Goal: Task Accomplishment & Management: Manage account settings

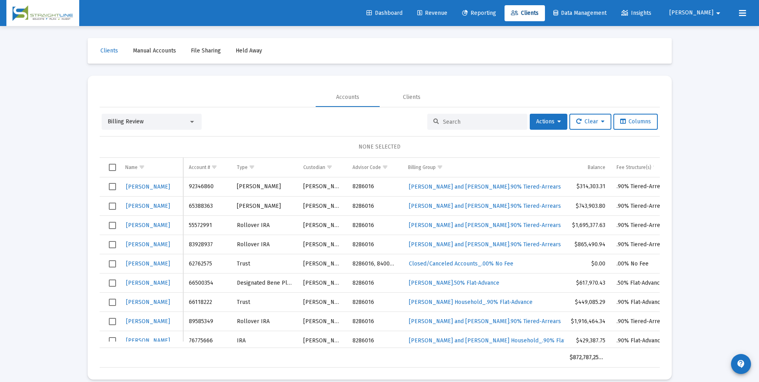
click at [110, 119] on span "Billing Review" at bounding box center [126, 121] width 36 height 7
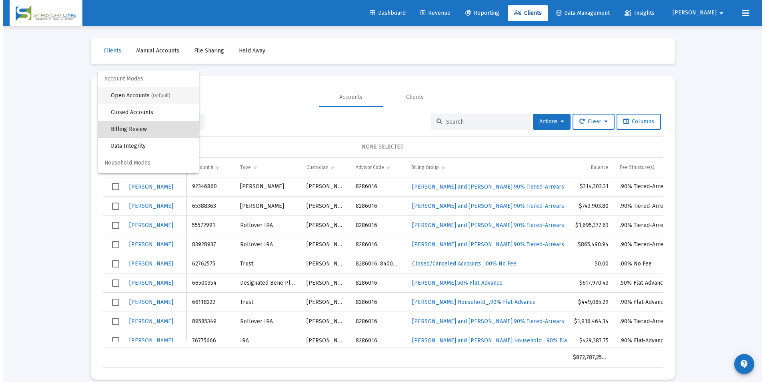
scroll to position [8, 0]
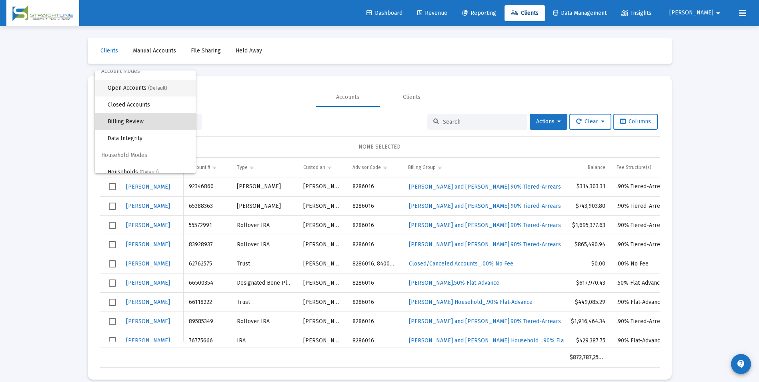
click at [129, 84] on span "Open Accounts (Default)" at bounding box center [149, 88] width 82 height 17
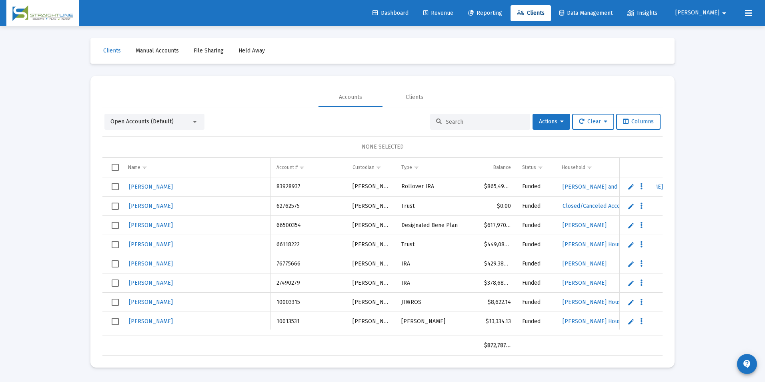
click at [491, 123] on input at bounding box center [485, 121] width 78 height 7
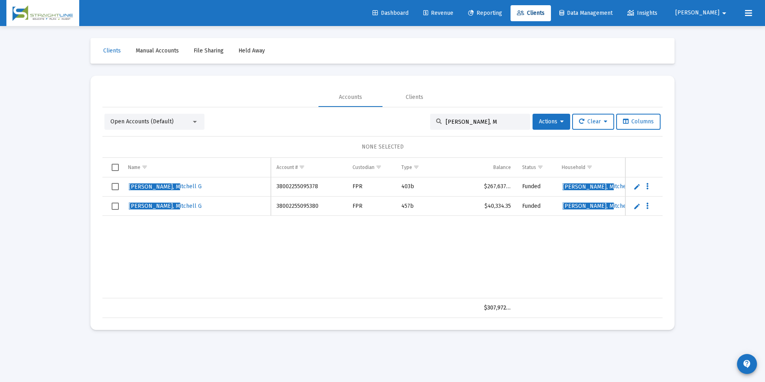
click at [458, 22] on div "Dashboard Revenue Reporting Clients Data Management Insights [PERSON_NAME]" at bounding box center [382, 13] width 752 height 26
drag, startPoint x: 483, startPoint y: 118, endPoint x: 399, endPoint y: 123, distance: 84.2
click at [399, 123] on div "Open Accounts (Default) [PERSON_NAME], M Actions Clear Columns" at bounding box center [382, 122] width 556 height 16
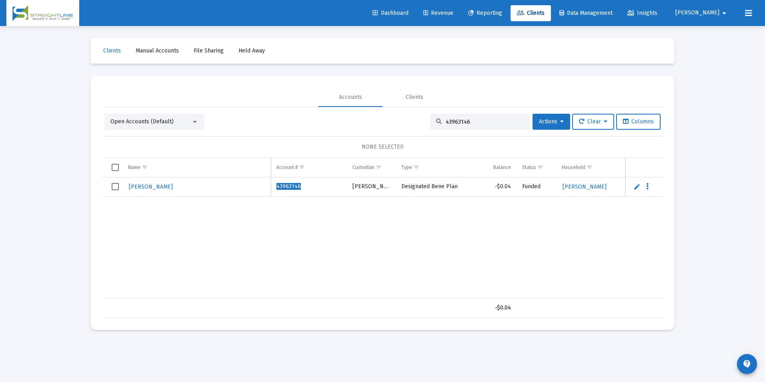
type input "43963146"
click at [364, 298] on div "-$0.04" at bounding box center [382, 308] width 560 height 20
click at [431, 291] on div "[PERSON_NAME] 43963146 [PERSON_NAME] Designated Bene Plan -$0.04 Funded [PERSON…" at bounding box center [480, 237] width 1157 height 121
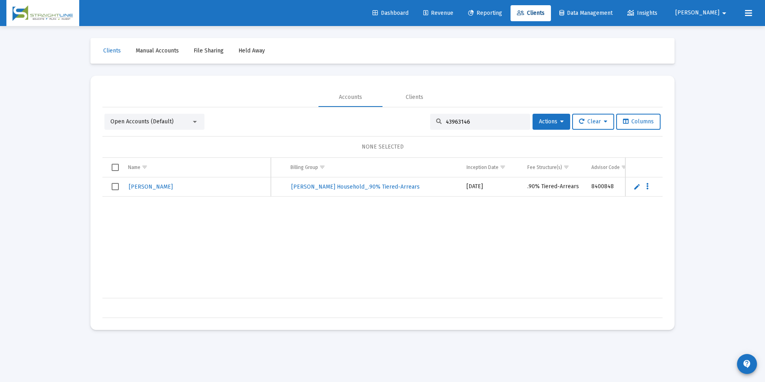
click at [118, 190] on span "Select row" at bounding box center [115, 186] width 7 height 7
click at [549, 124] on span "Actions" at bounding box center [551, 121] width 25 height 7
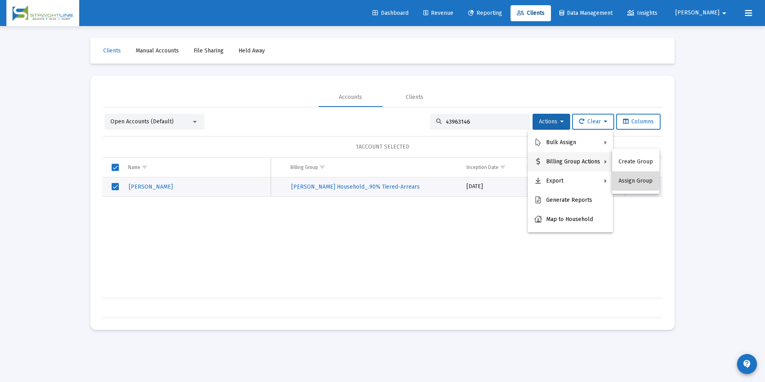
click at [632, 176] on button "Assign Group" at bounding box center [635, 180] width 47 height 19
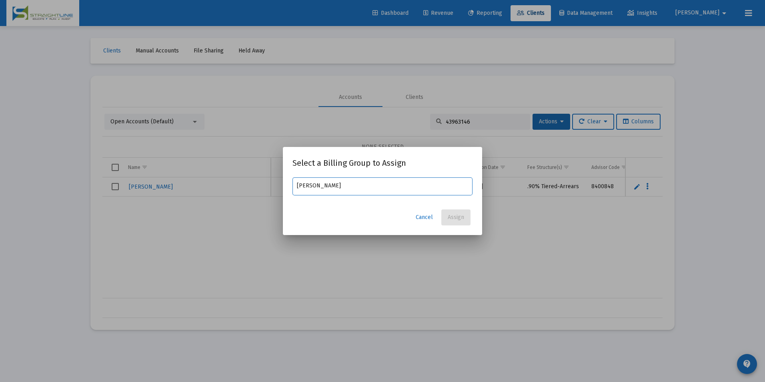
type input "[PERSON_NAME]"
click at [430, 219] on span "Cancel" at bounding box center [424, 217] width 17 height 7
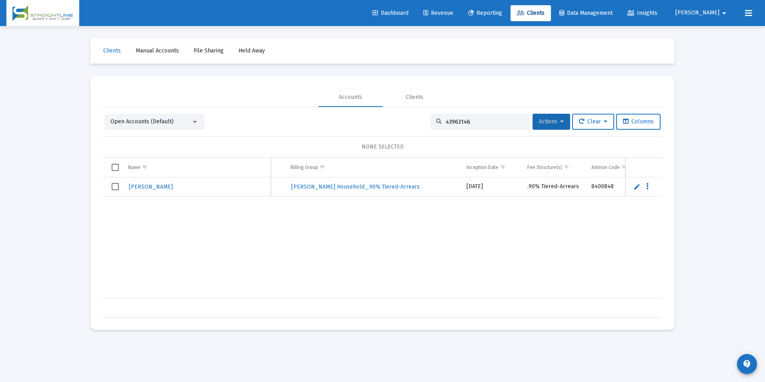
click at [542, 119] on span "Actions" at bounding box center [551, 121] width 25 height 7
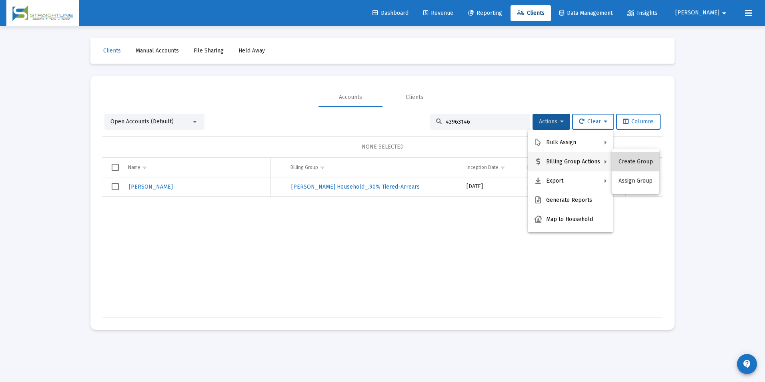
click at [640, 162] on button "Create Group" at bounding box center [635, 161] width 47 height 19
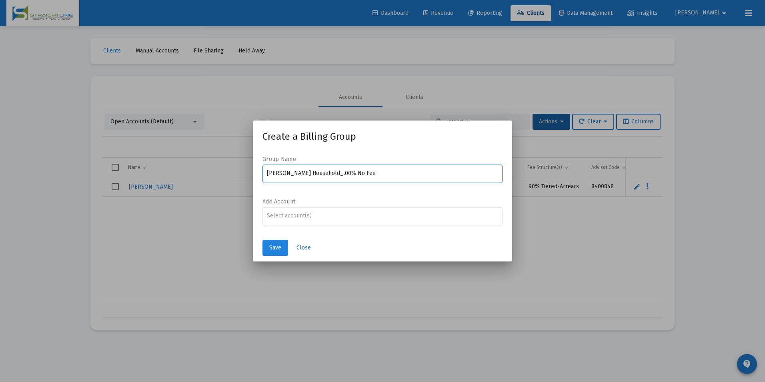
type input "[PERSON_NAME] Household_.00% No Fee"
click at [282, 253] on button "Save" at bounding box center [276, 248] width 26 height 16
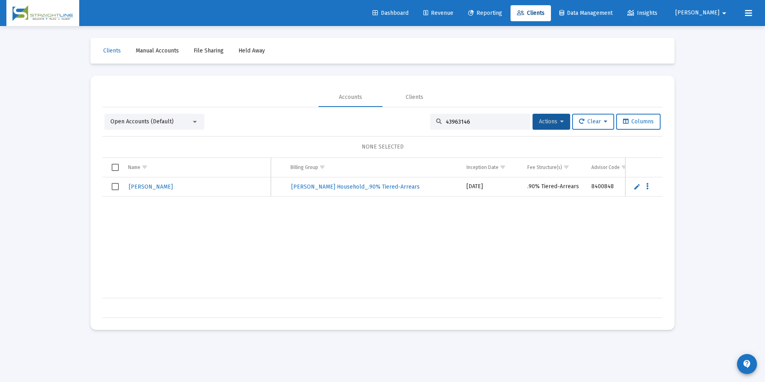
drag, startPoint x: 503, startPoint y: 124, endPoint x: 418, endPoint y: 119, distance: 84.6
click at [418, 119] on div "Open Accounts (Default) 43963146 Actions Clear Columns" at bounding box center [382, 122] width 556 height 16
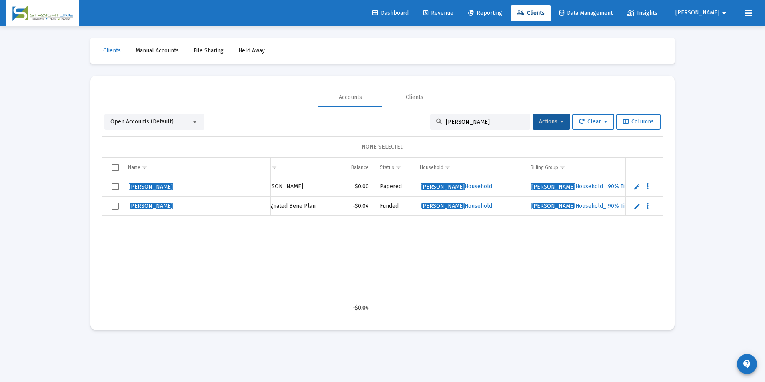
scroll to position [0, 0]
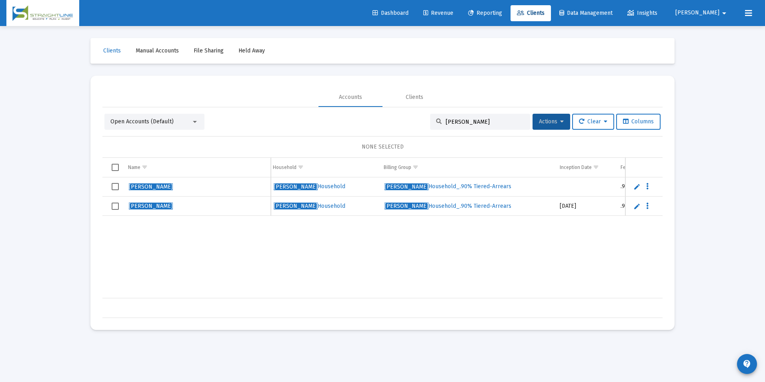
type input "[PERSON_NAME]"
click at [111, 189] on td "Data grid" at bounding box center [112, 186] width 20 height 19
click at [548, 121] on span "Actions" at bounding box center [551, 121] width 25 height 7
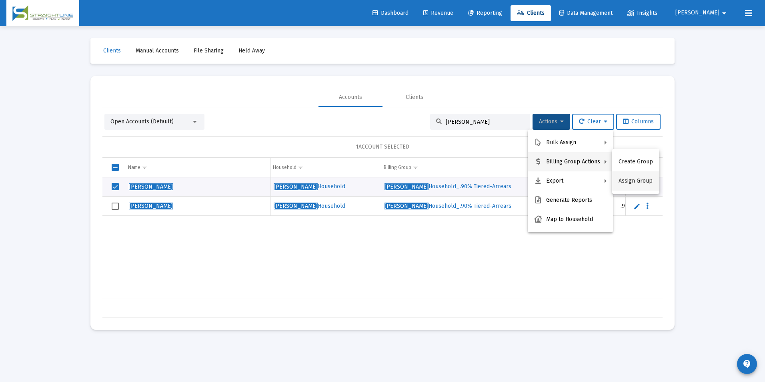
click at [651, 177] on button "Assign Group" at bounding box center [635, 180] width 47 height 19
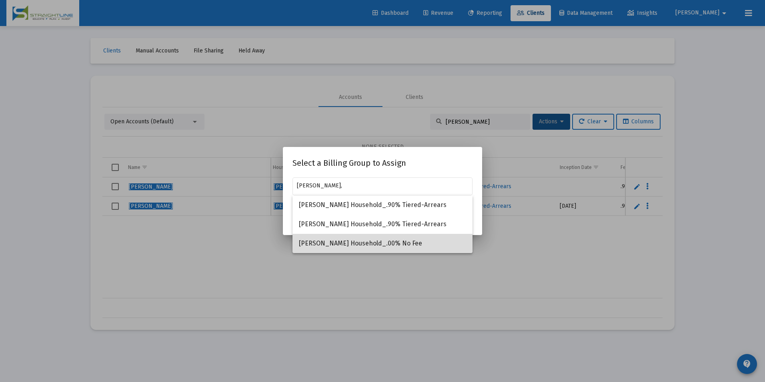
click at [357, 243] on span "[PERSON_NAME] Household_.00% No Fee" at bounding box center [382, 243] width 167 height 19
type input "[PERSON_NAME] Household_.00% No Fee"
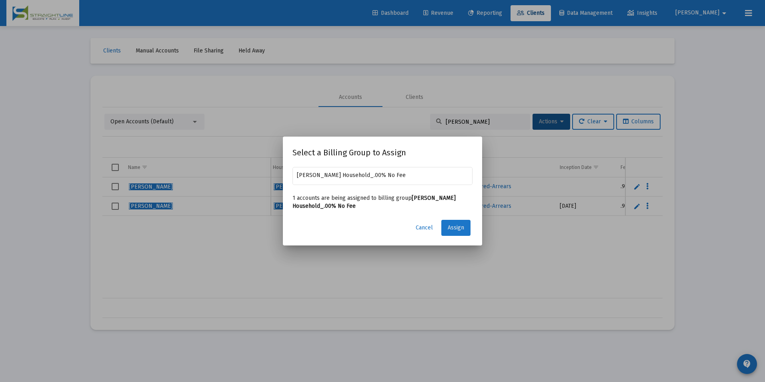
click at [447, 225] on button "Assign" at bounding box center [455, 228] width 29 height 16
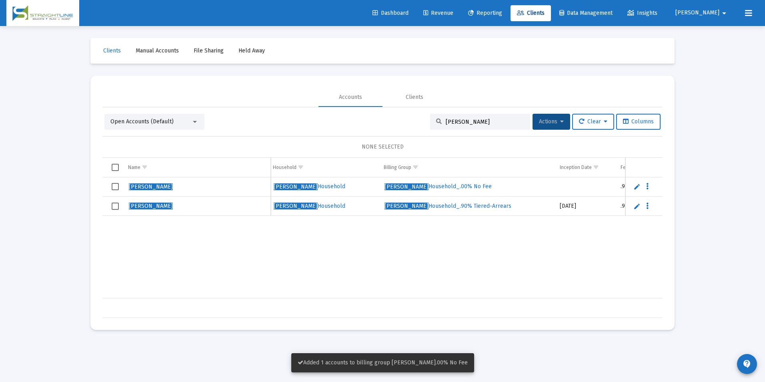
click at [110, 182] on td "Data grid" at bounding box center [112, 186] width 20 height 19
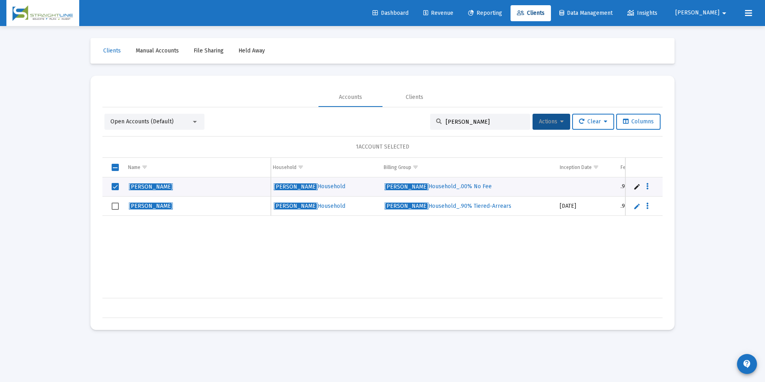
click at [546, 126] on button "Actions" at bounding box center [552, 122] width 38 height 16
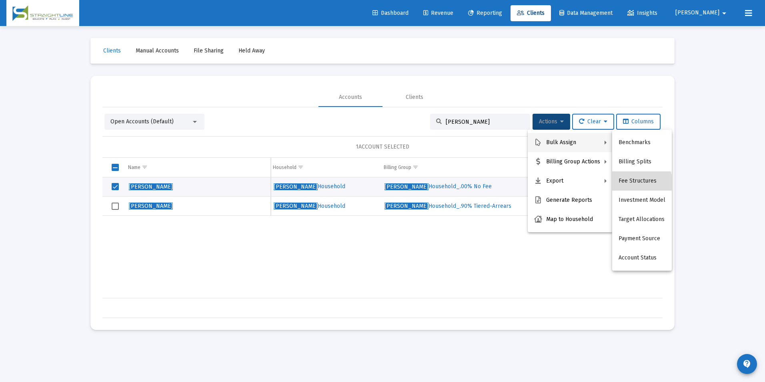
click at [639, 184] on button "Fee Structures" at bounding box center [642, 180] width 60 height 19
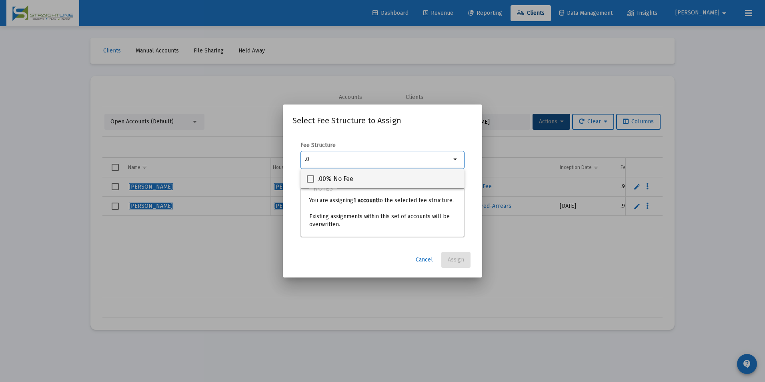
type input ".0"
click at [375, 175] on div ".00% No Fee" at bounding box center [382, 178] width 151 height 19
checkbox input "true"
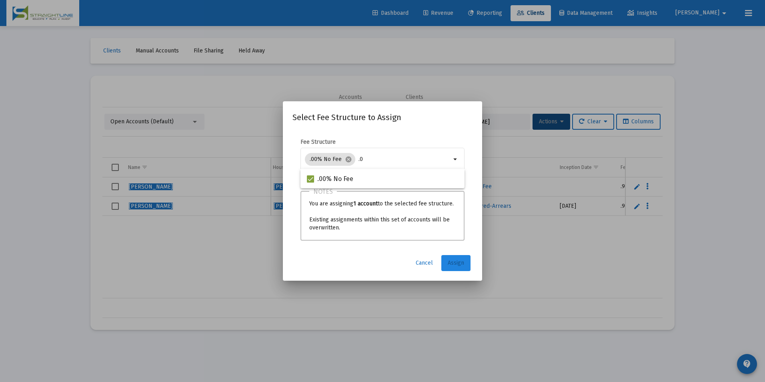
click at [452, 258] on button "Assign" at bounding box center [455, 263] width 29 height 16
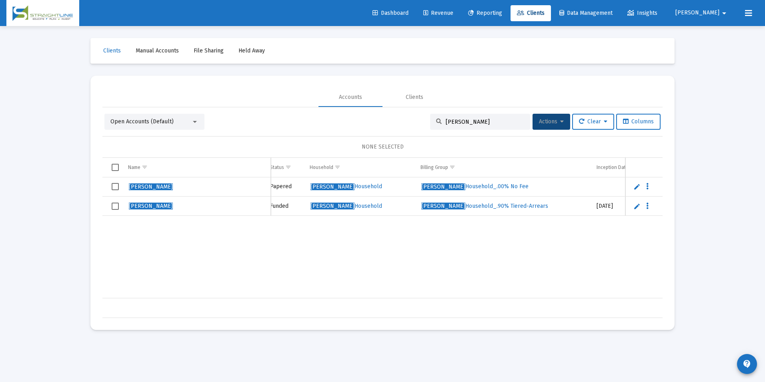
scroll to position [0, 264]
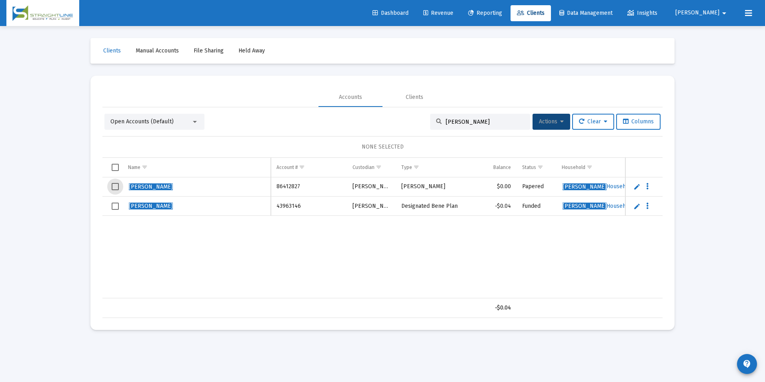
click at [116, 185] on span "Select row" at bounding box center [115, 186] width 7 height 7
click at [555, 125] on button "Actions" at bounding box center [552, 122] width 38 height 16
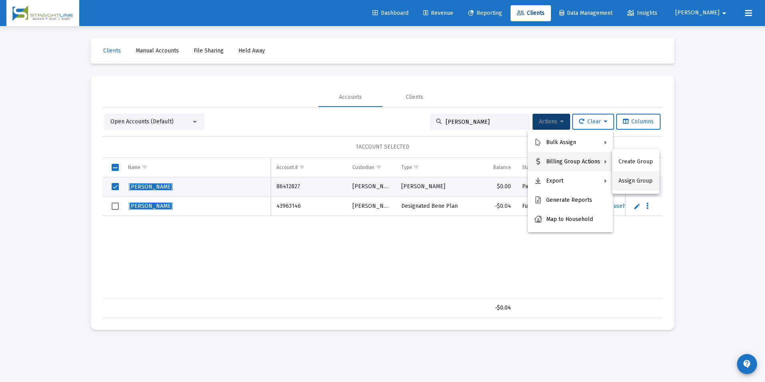
click at [632, 179] on button "Assign Group" at bounding box center [635, 180] width 47 height 19
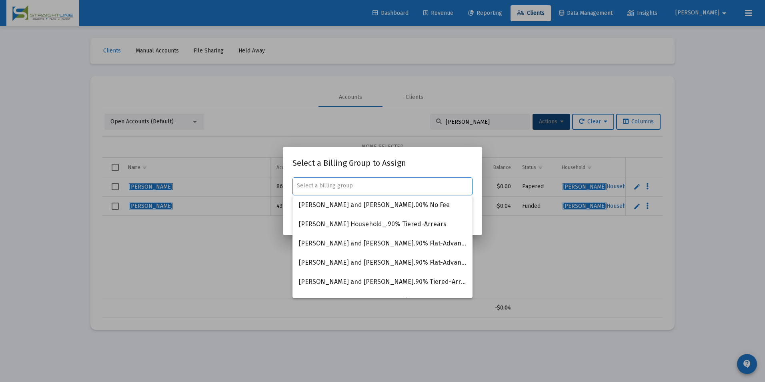
type input "B"
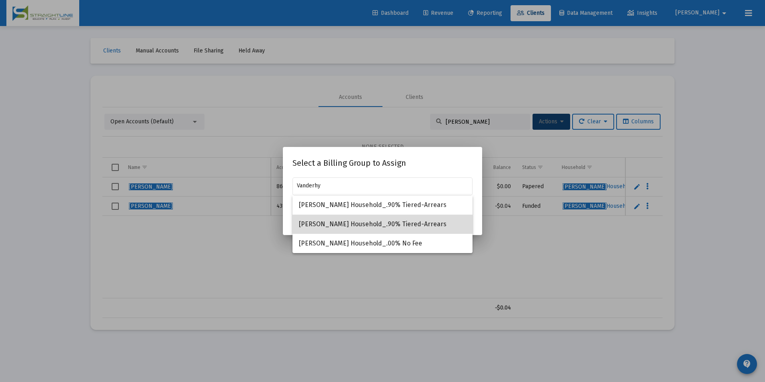
click at [396, 217] on span "[PERSON_NAME] Household_.90% Tiered-Arrears" at bounding box center [382, 224] width 167 height 19
type input "[PERSON_NAME] Household_.90% Tiered-Arrears"
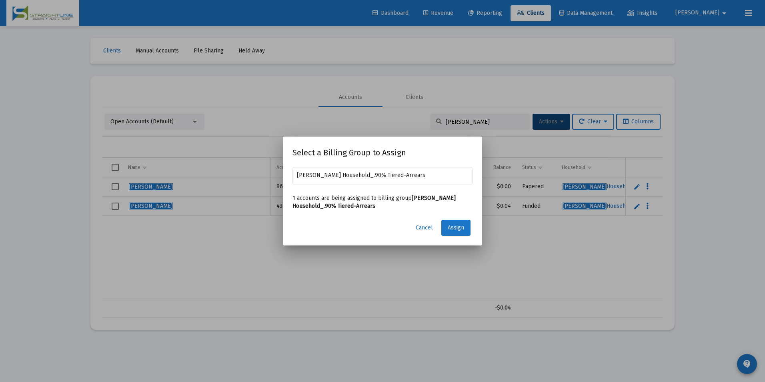
click at [453, 227] on span "Assign" at bounding box center [456, 227] width 16 height 7
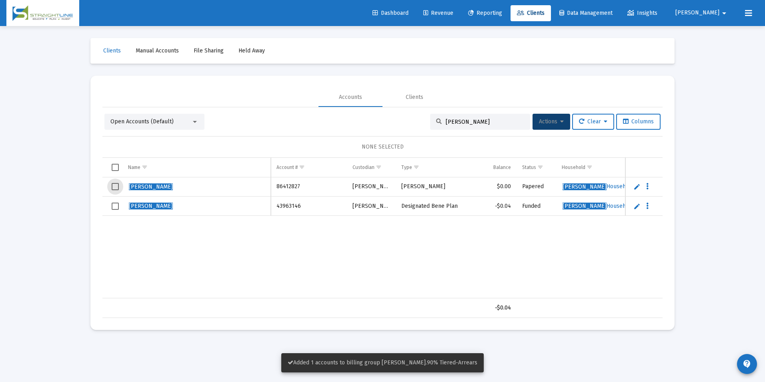
click at [114, 186] on span "Select row" at bounding box center [115, 186] width 7 height 7
click at [540, 114] on button "Actions" at bounding box center [552, 122] width 38 height 16
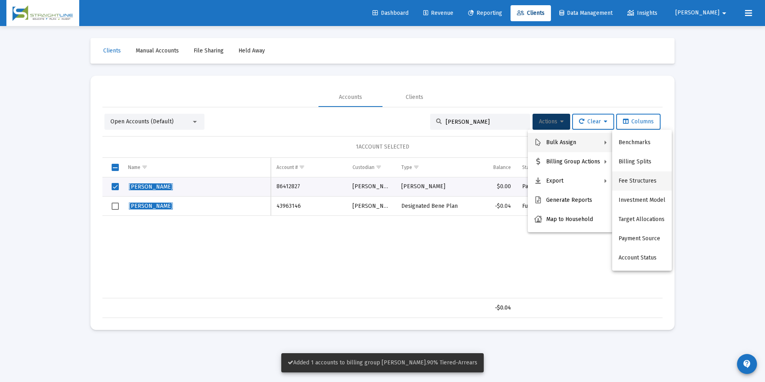
click at [637, 185] on button "Fee Structures" at bounding box center [642, 180] width 60 height 19
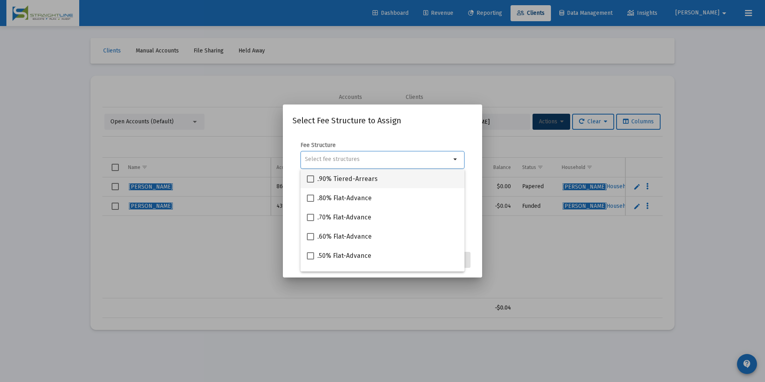
click at [435, 181] on div ".90% Tiered-Arrears" at bounding box center [382, 178] width 151 height 19
checkbox input "true"
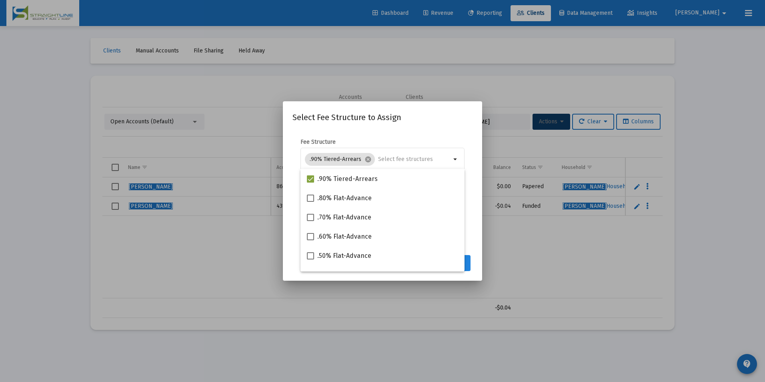
click at [469, 262] on button "Assign" at bounding box center [455, 263] width 29 height 16
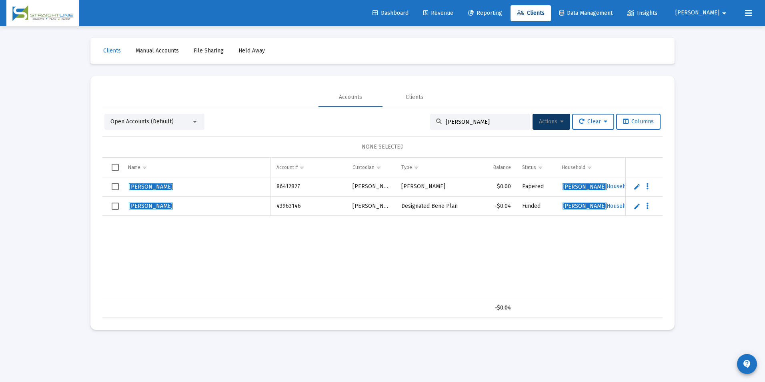
click at [119, 208] on span "Select row" at bounding box center [115, 206] width 7 height 7
click at [548, 117] on button "Actions" at bounding box center [552, 122] width 38 height 16
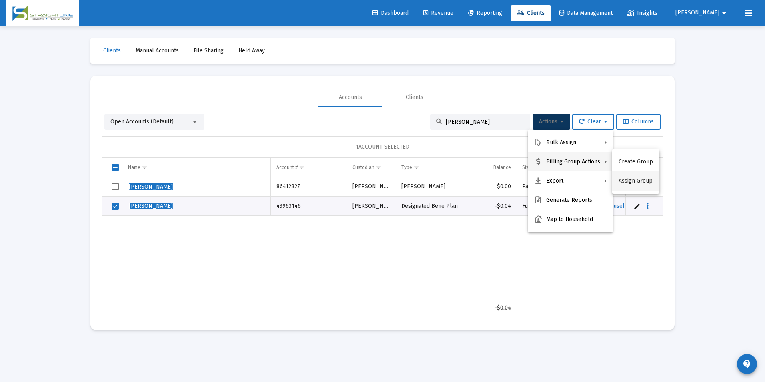
click at [646, 177] on button "Assign Group" at bounding box center [635, 180] width 47 height 19
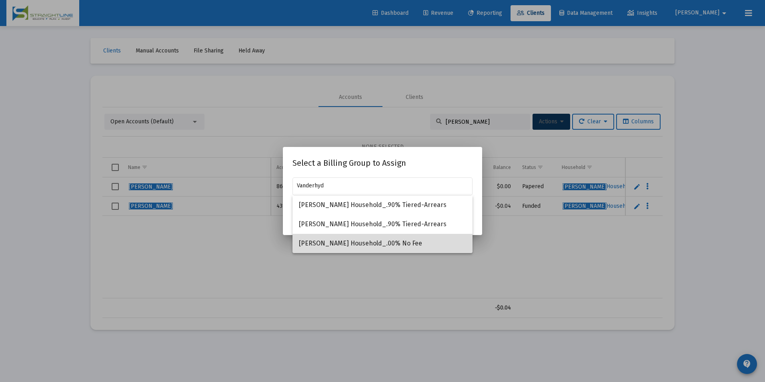
click at [347, 239] on span "[PERSON_NAME] Household_.00% No Fee" at bounding box center [382, 243] width 167 height 19
type input "[PERSON_NAME] Household_.00% No Fee"
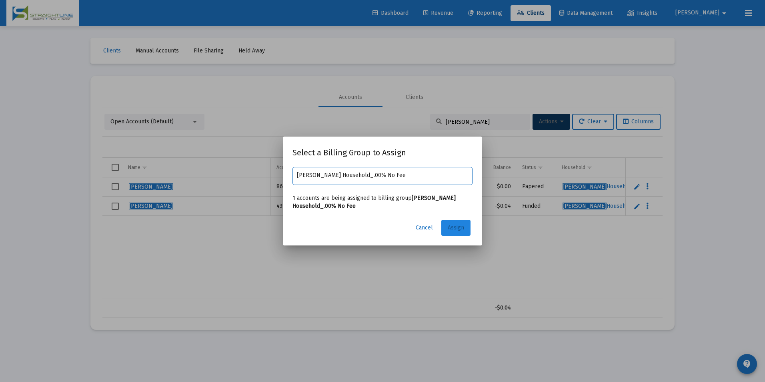
click at [461, 228] on span "Assign" at bounding box center [456, 227] width 16 height 7
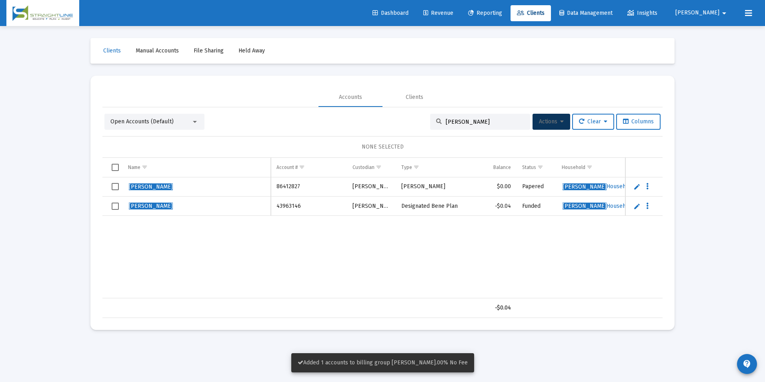
click at [116, 207] on span "Select row" at bounding box center [115, 206] width 7 height 7
click at [543, 119] on span "Actions" at bounding box center [551, 121] width 25 height 7
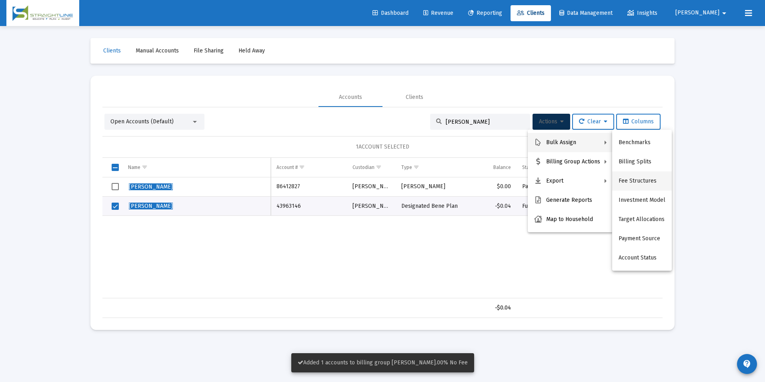
click at [634, 173] on button "Fee Structures" at bounding box center [642, 180] width 60 height 19
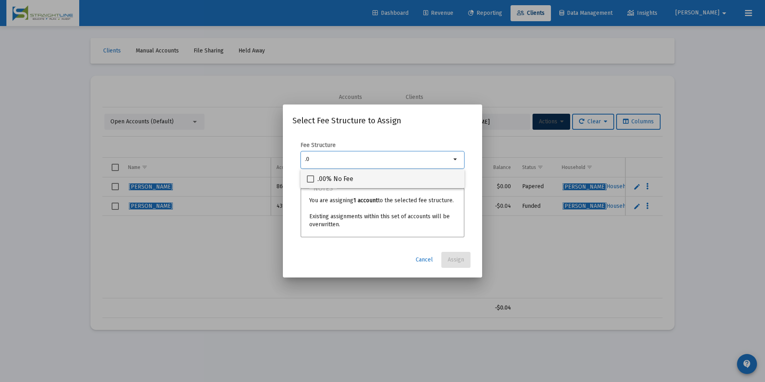
type input ".0"
click at [442, 181] on div ".00% No Fee" at bounding box center [382, 178] width 151 height 19
checkbox input "true"
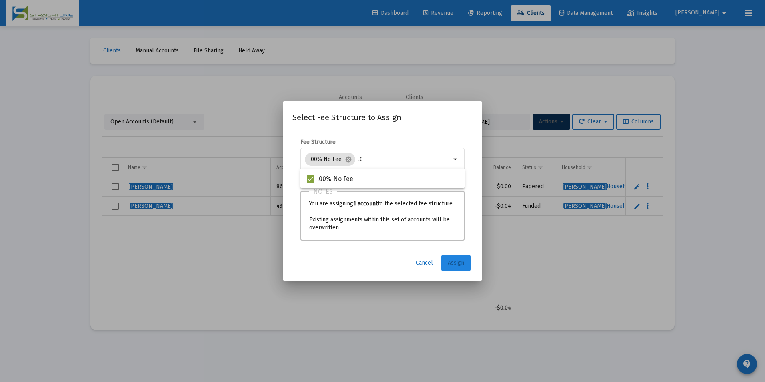
click at [466, 260] on button "Assign" at bounding box center [455, 263] width 29 height 16
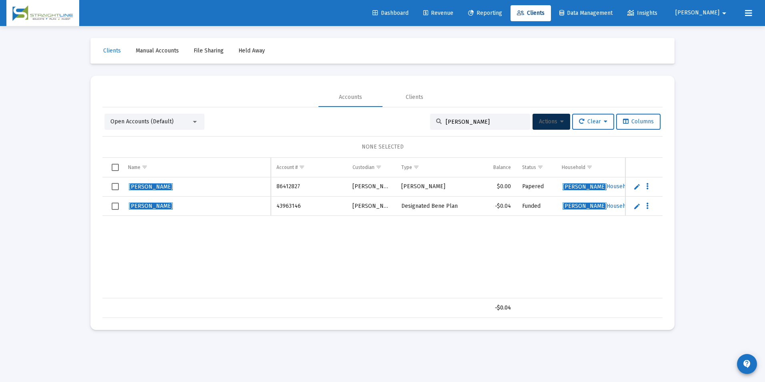
click at [113, 183] on span "Select row" at bounding box center [115, 186] width 7 height 7
click at [545, 115] on button "Actions" at bounding box center [552, 122] width 38 height 16
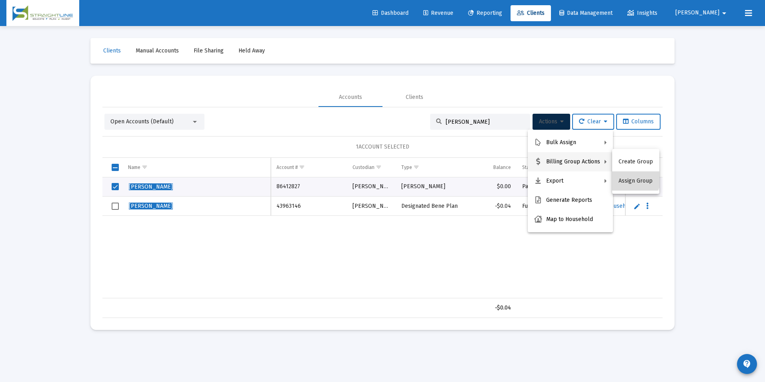
click at [635, 177] on button "Assign Group" at bounding box center [635, 180] width 47 height 19
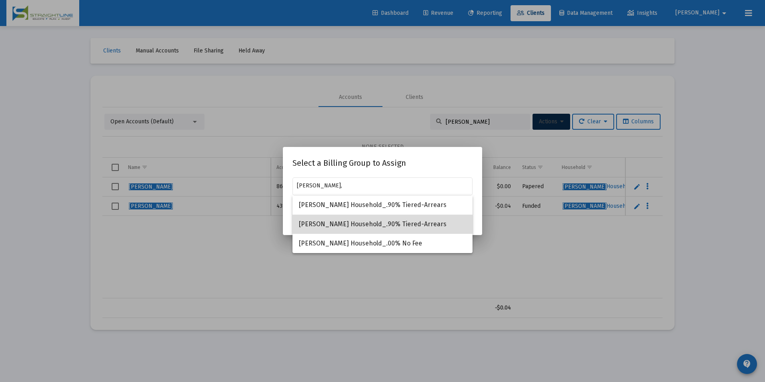
click at [455, 229] on span "[PERSON_NAME] Household_.90% Tiered-Arrears" at bounding box center [382, 224] width 167 height 19
type input "[PERSON_NAME] Household_.90% Tiered-Arrears"
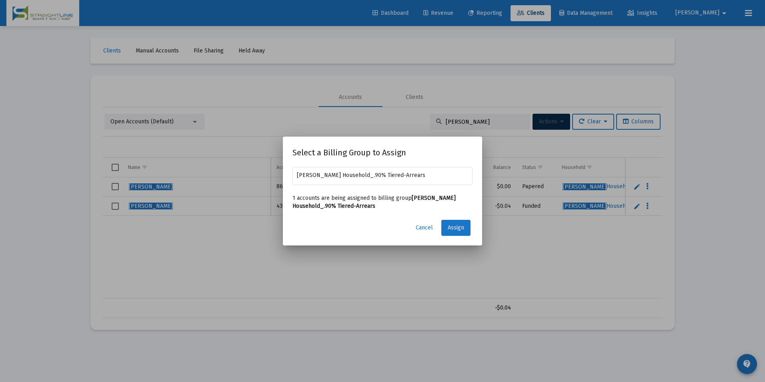
click at [443, 233] on button "Assign" at bounding box center [455, 228] width 29 height 16
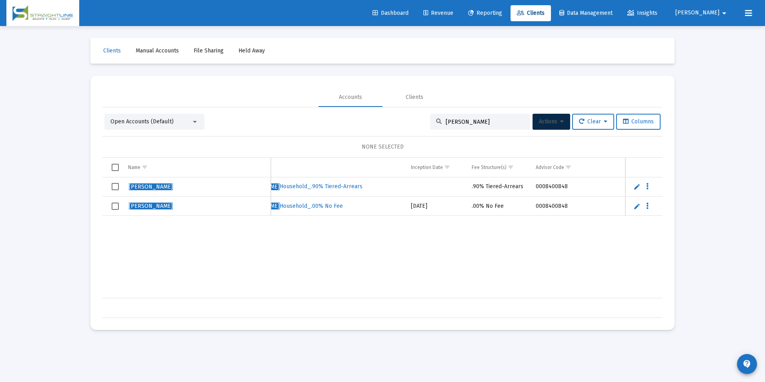
scroll to position [0, 445]
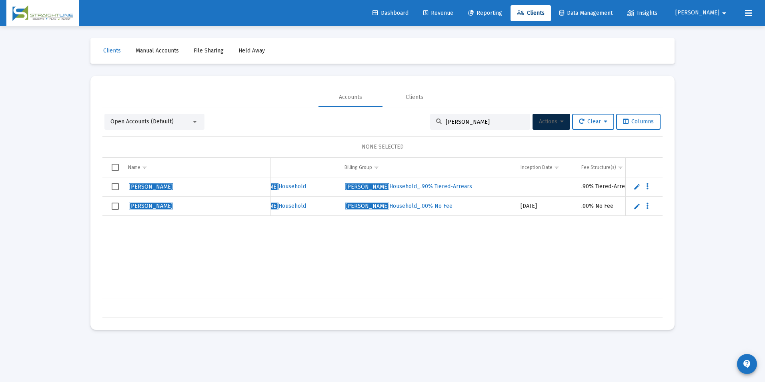
click at [453, 15] on span "Revenue" at bounding box center [438, 13] width 30 height 7
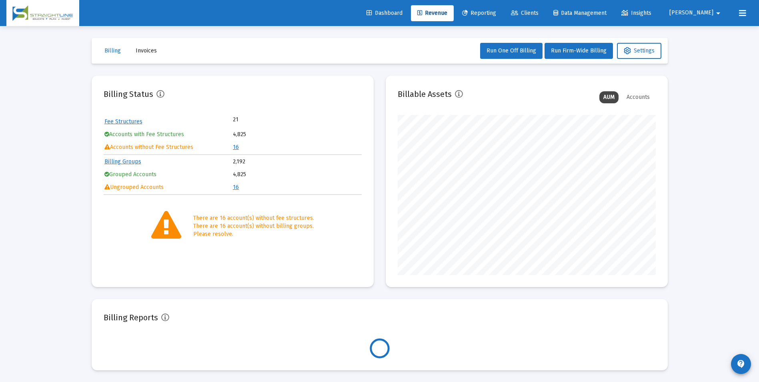
click at [235, 146] on link "16" at bounding box center [236, 147] width 6 height 7
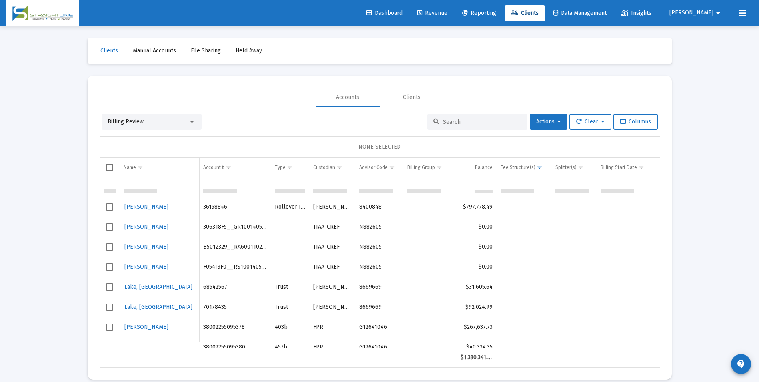
scroll to position [40, 0]
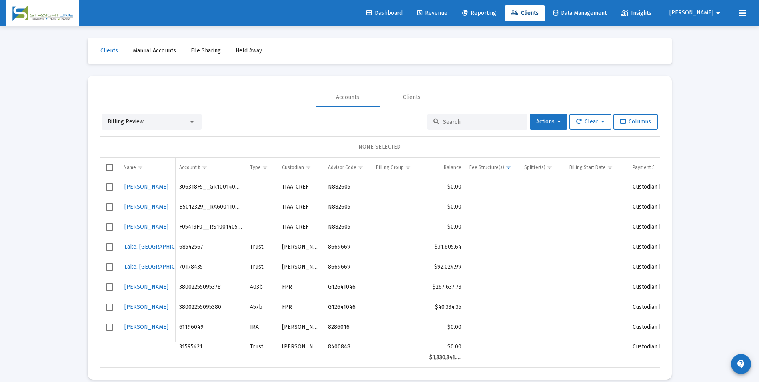
click at [181, 118] on div "Billing Review" at bounding box center [148, 122] width 81 height 8
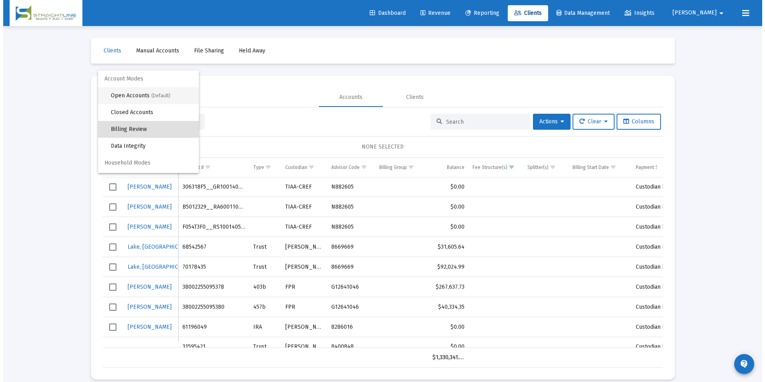
scroll to position [8, 0]
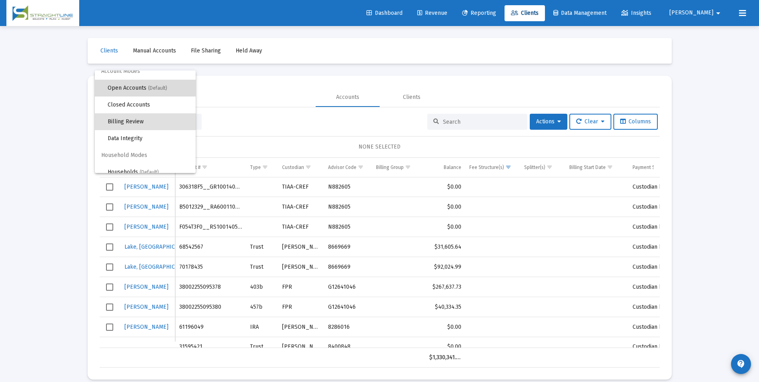
click at [154, 92] on span "Open Accounts (Default)" at bounding box center [149, 88] width 82 height 17
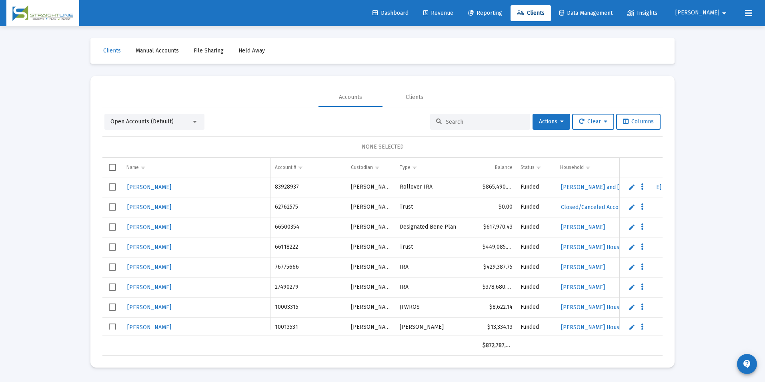
click at [459, 120] on input at bounding box center [485, 121] width 78 height 7
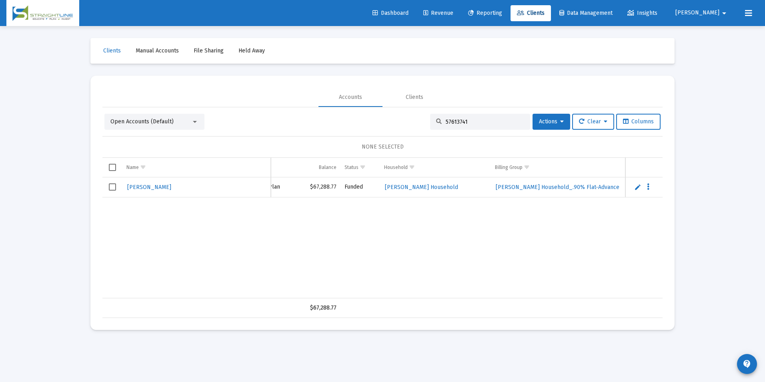
scroll to position [0, 186]
drag, startPoint x: 471, startPoint y: 120, endPoint x: 423, endPoint y: 119, distance: 47.2
click at [423, 119] on div "Open Accounts (Default) 57613741 Actions Clear Columns" at bounding box center [382, 122] width 556 height 16
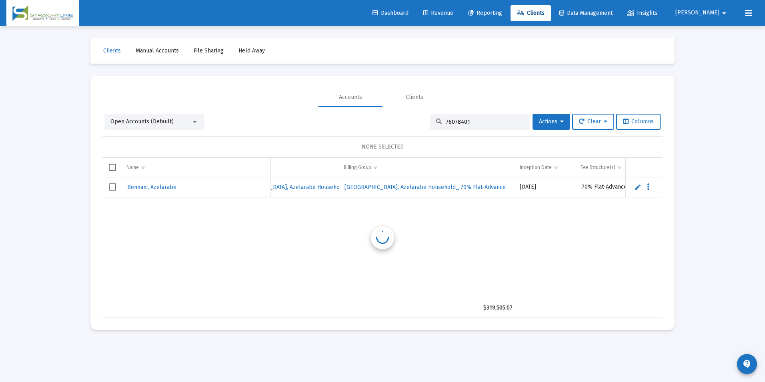
scroll to position [0, 327]
drag, startPoint x: 498, startPoint y: 122, endPoint x: 419, endPoint y: 111, distance: 80.0
click at [419, 111] on div "Open Accounts (Default) 76078401 Actions Clear Columns NONE SELECTED Name Name …" at bounding box center [382, 212] width 560 height 211
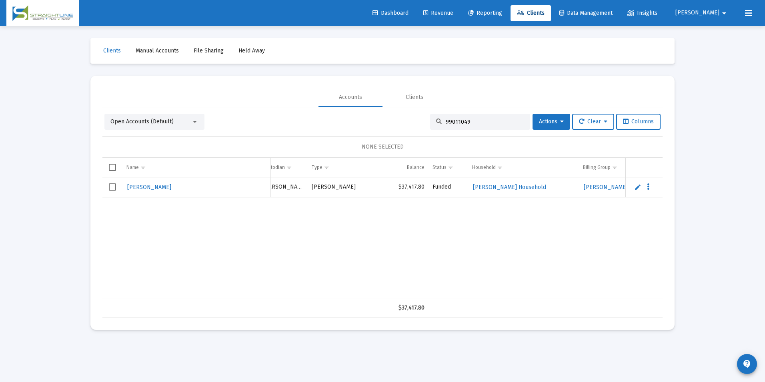
scroll to position [0, 0]
drag, startPoint x: 506, startPoint y: 123, endPoint x: 367, endPoint y: 112, distance: 140.1
click at [367, 112] on div "Open Accounts (Default) 99011049 Actions Clear Columns NONE SELECTED Name Name …" at bounding box center [382, 212] width 560 height 211
paste input "38513888895380"
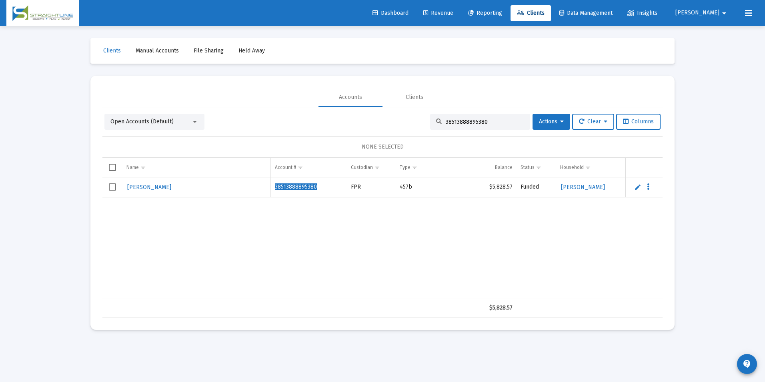
drag, startPoint x: 497, startPoint y: 125, endPoint x: 449, endPoint y: 118, distance: 48.6
click at [449, 118] on div "38513888895380" at bounding box center [480, 122] width 100 height 16
drag, startPoint x: 497, startPoint y: 119, endPoint x: 395, endPoint y: 120, distance: 101.3
click at [395, 120] on div "Open Accounts (Default) 38513888895380 Actions Clear Columns" at bounding box center [382, 122] width 556 height 16
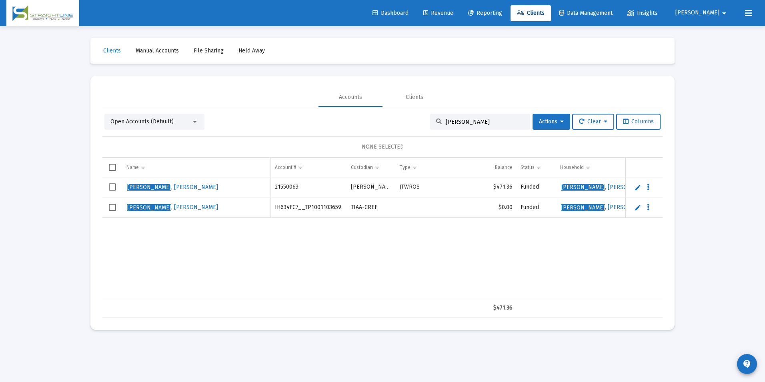
drag, startPoint x: 343, startPoint y: 287, endPoint x: 332, endPoint y: 294, distance: 12.9
click at [332, 294] on div "[PERSON_NAME] 21550063 [PERSON_NAME] JTWROS $471.36 Funded [PERSON_NAME] [PERSO…" at bounding box center [382, 237] width 560 height 121
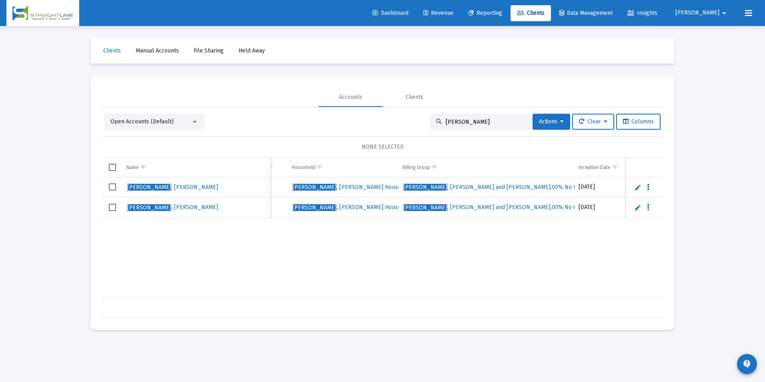
scroll to position [0, 359]
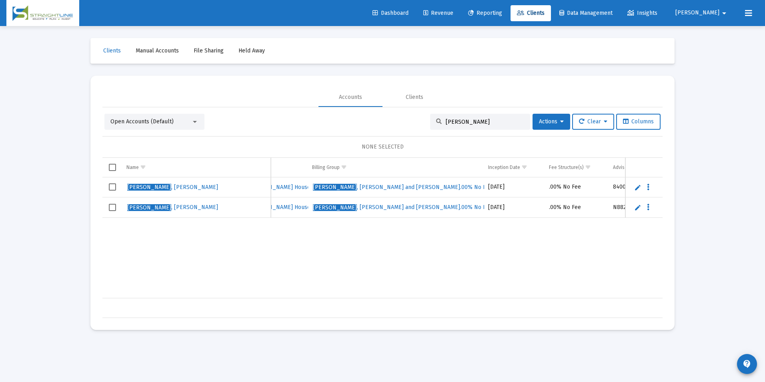
drag, startPoint x: 469, startPoint y: 124, endPoint x: 425, endPoint y: 119, distance: 44.3
click at [430, 119] on div "[PERSON_NAME]" at bounding box center [480, 122] width 100 height 16
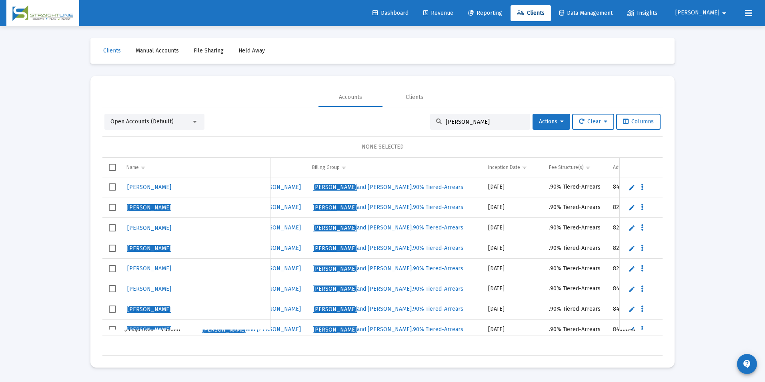
drag, startPoint x: 494, startPoint y: 122, endPoint x: 439, endPoint y: 111, distance: 55.5
click at [439, 111] on div "Open Accounts (Default) [PERSON_NAME] Actions Clear Columns NONE SELECTED Name …" at bounding box center [382, 231] width 560 height 248
paste input "[PERSON_NAME], J"
drag, startPoint x: 491, startPoint y: 124, endPoint x: 426, endPoint y: 120, distance: 65.0
click at [430, 120] on div "[PERSON_NAME]" at bounding box center [480, 122] width 100 height 16
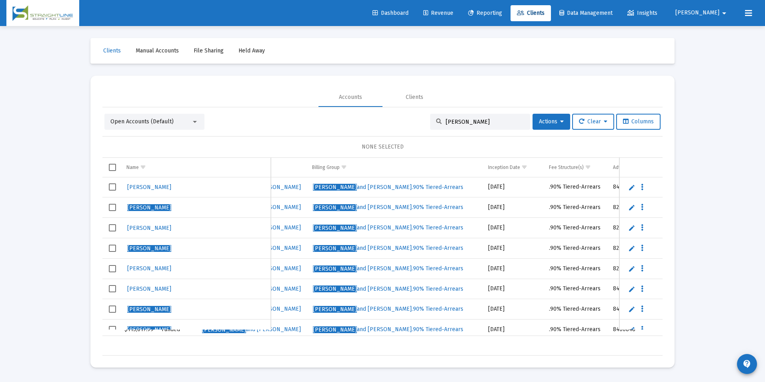
paste input "96875878"
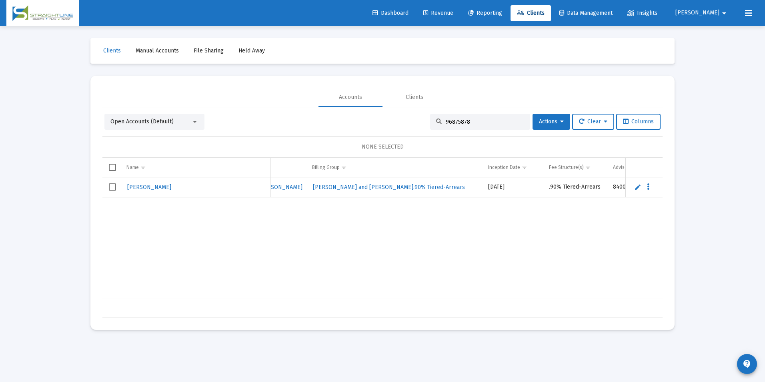
drag, startPoint x: 472, startPoint y: 123, endPoint x: 399, endPoint y: 122, distance: 72.8
click at [399, 122] on div "Open Accounts (Default) 96875878 Actions Clear Columns" at bounding box center [382, 122] width 556 height 16
paste input "67343085"
drag, startPoint x: 469, startPoint y: 120, endPoint x: 429, endPoint y: 115, distance: 40.3
click at [430, 115] on div "67343085" at bounding box center [480, 122] width 100 height 16
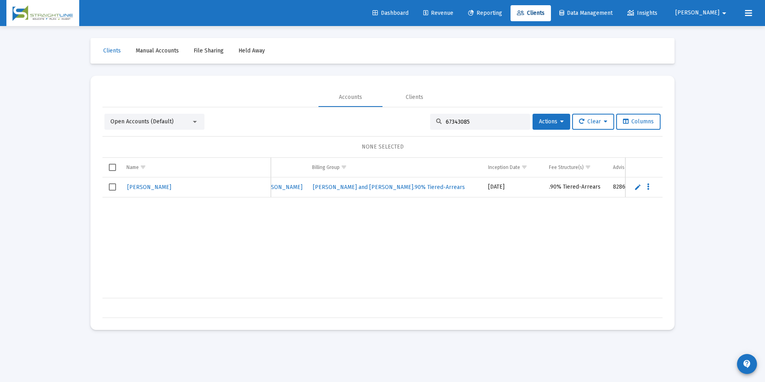
paste input "24284691"
drag, startPoint x: 470, startPoint y: 122, endPoint x: 403, endPoint y: 109, distance: 68.9
click at [403, 109] on div "Open Accounts (Default) 24284691 Actions Clear Columns NONE SELECTED Name Name …" at bounding box center [382, 212] width 560 height 211
paste input "67343085"
drag, startPoint x: 475, startPoint y: 120, endPoint x: 371, endPoint y: 108, distance: 105.1
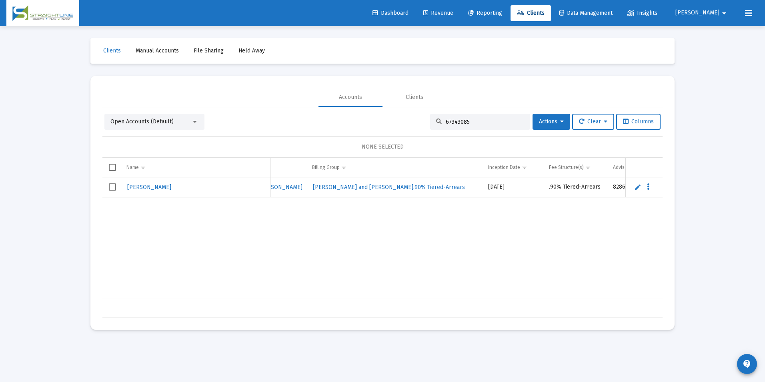
click at [371, 108] on div "Open Accounts (Default) 67343085 Actions Clear Columns NONE SELECTED Name Name …" at bounding box center [382, 212] width 560 height 211
paste input "35597647"
drag, startPoint x: 489, startPoint y: 122, endPoint x: 382, endPoint y: 114, distance: 107.9
click at [382, 114] on div "Open Accounts (Default) 35597647 Actions Clear Columns" at bounding box center [382, 122] width 556 height 16
paste input "44350948"
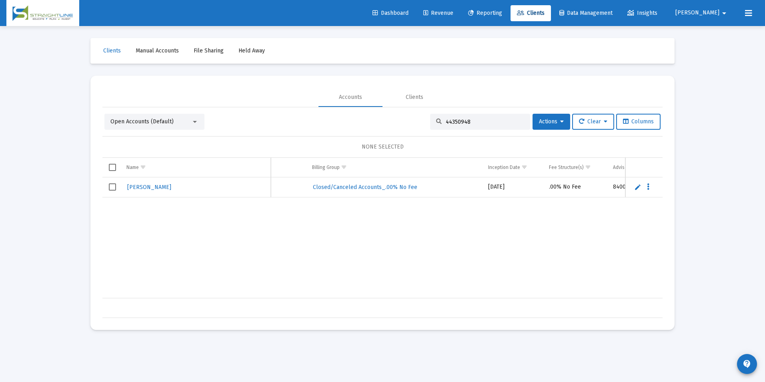
drag, startPoint x: 489, startPoint y: 120, endPoint x: 405, endPoint y: 116, distance: 84.9
click at [405, 116] on div "Open Accounts (Default) 44350948 Actions Clear Columns" at bounding box center [382, 122] width 556 height 16
paste input "6186765"
drag, startPoint x: 473, startPoint y: 120, endPoint x: 405, endPoint y: 111, distance: 69.4
click at [405, 111] on div "Open Accounts (Default) 46186765 Actions Clear Columns NONE SELECTED Name Name …" at bounding box center [382, 212] width 560 height 211
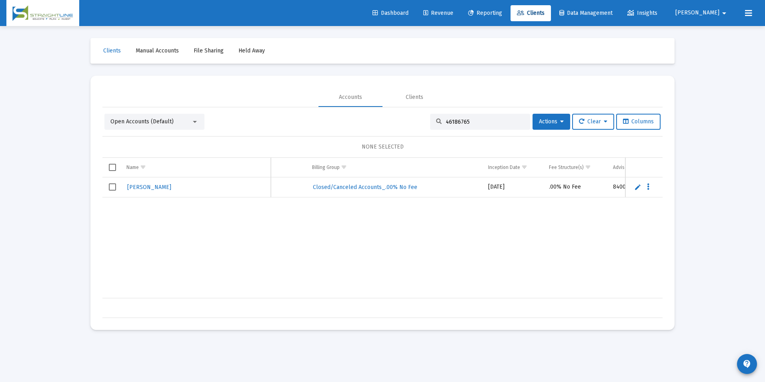
paste input "80364850"
drag, startPoint x: 483, startPoint y: 118, endPoint x: 406, endPoint y: 117, distance: 76.5
click at [406, 117] on div "Open Accounts (Default) 80364850 Actions Clear Columns" at bounding box center [382, 122] width 556 height 16
paste input "91500109"
drag, startPoint x: 480, startPoint y: 124, endPoint x: 409, endPoint y: 120, distance: 70.9
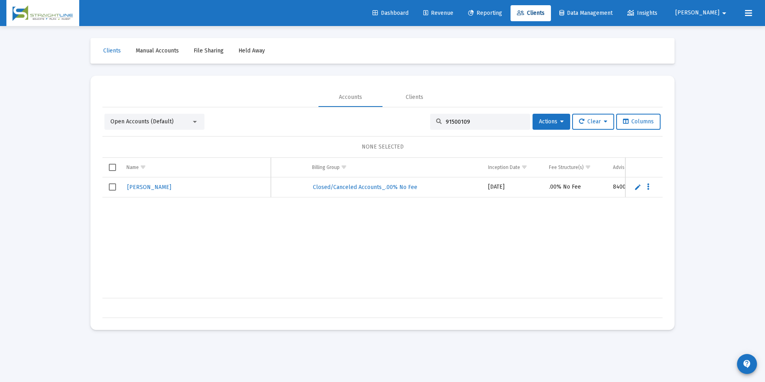
click at [409, 120] on div "Open Accounts (Default) 91500109 Actions Clear Columns" at bounding box center [382, 122] width 556 height 16
paste input "81572875"
drag, startPoint x: 477, startPoint y: 119, endPoint x: 384, endPoint y: 115, distance: 93.0
click at [384, 115] on div "Open Accounts (Default) 81572875 Actions Clear Columns" at bounding box center [382, 122] width 556 height 16
paste input "C2892150__RA6001101332"
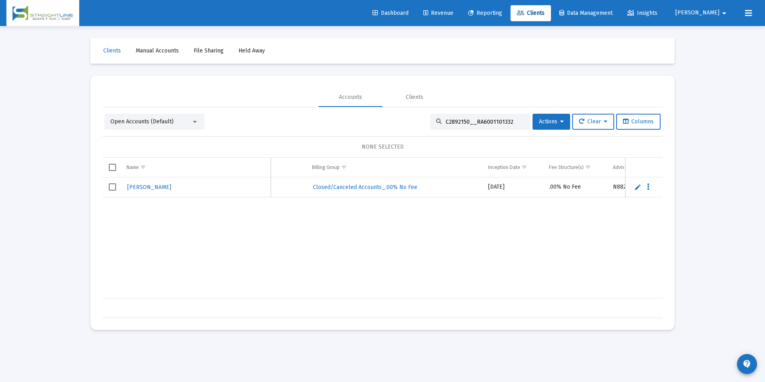
drag, startPoint x: 515, startPoint y: 125, endPoint x: 484, endPoint y: 122, distance: 31.0
click at [484, 122] on div "C2892150__RA6001101332" at bounding box center [480, 122] width 100 height 16
drag, startPoint x: 507, startPoint y: 122, endPoint x: 426, endPoint y: 114, distance: 80.8
click at [430, 114] on div "C2892150__RA6001101332" at bounding box center [480, 122] width 100 height 16
paste input "F5430UH0__RP1001405553"
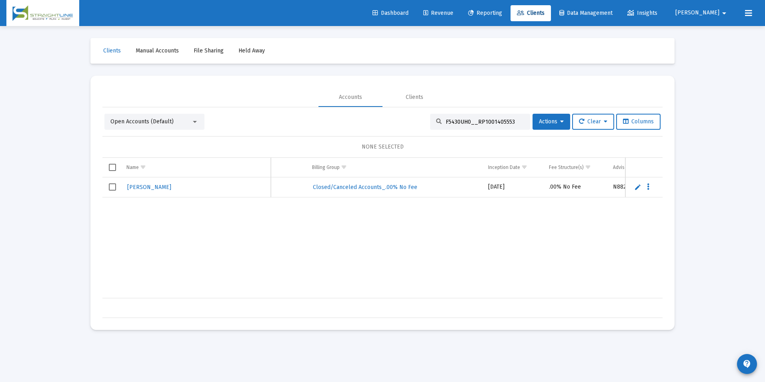
drag, startPoint x: 512, startPoint y: 119, endPoint x: 417, endPoint y: 124, distance: 95.8
click at [417, 124] on div "Open Accounts (Default) F5430UH0__RP1001405553 Actions Clear Columns" at bounding box center [382, 122] width 556 height 16
paste input "024T2X6__RS1001405552"
drag, startPoint x: 506, startPoint y: 121, endPoint x: 436, endPoint y: 116, distance: 70.6
click at [436, 116] on div "F024T2X6__RS1001405552" at bounding box center [480, 122] width 100 height 16
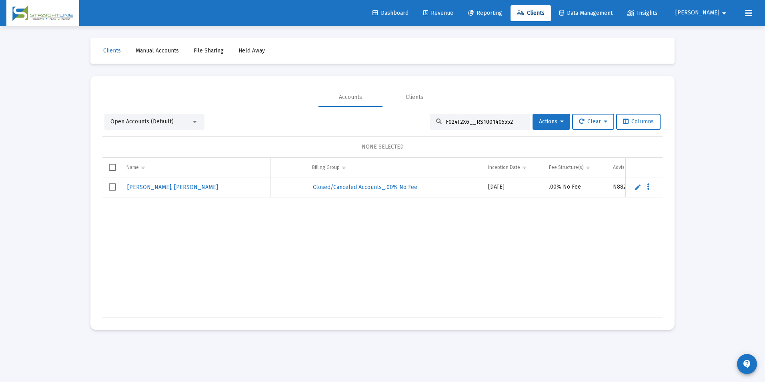
paste input "IH351G60__TP1001102155"
drag, startPoint x: 510, startPoint y: 124, endPoint x: 404, endPoint y: 118, distance: 106.2
click at [404, 118] on div "Open Accounts (Default) IH351G60__TP1001102155 Actions Clear Columns" at bounding box center [382, 122] width 556 height 16
paste input "036FC5__TP1001150521"
click at [508, 126] on div "IH036FC5__TP1001150521" at bounding box center [480, 122] width 100 height 16
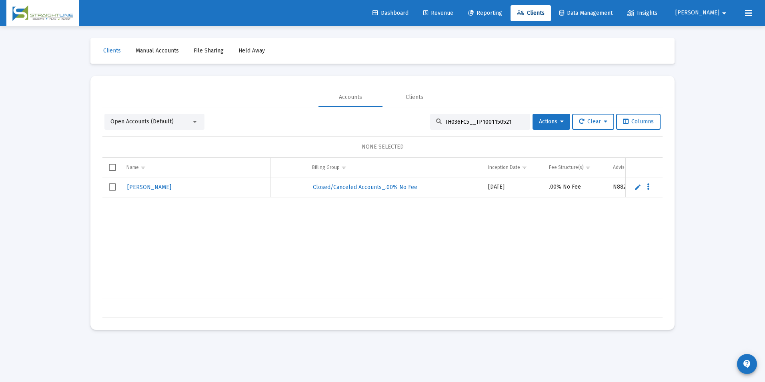
drag, startPoint x: 508, startPoint y: 123, endPoint x: 405, endPoint y: 120, distance: 102.5
click at [405, 120] on div "Open Accounts (Default) IH036FC5__TP1001150521 Actions Clear Columns" at bounding box center [382, 122] width 556 height 16
paste input "C0772420__RA6001102155"
drag, startPoint x: 509, startPoint y: 122, endPoint x: 426, endPoint y: 129, distance: 84.0
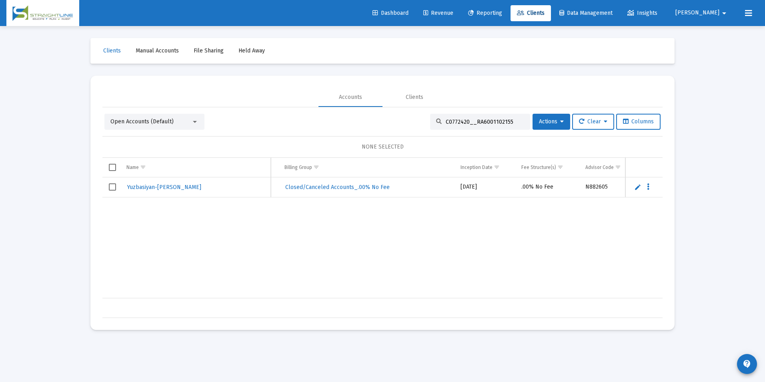
click at [430, 129] on div "C0772420__RA6001102155" at bounding box center [480, 122] width 100 height 16
paste input "3091772"
drag, startPoint x: 484, startPoint y: 124, endPoint x: 421, endPoint y: 119, distance: 63.0
click at [421, 119] on div "Open Accounts (Default) 30917725 Actions Clear Columns" at bounding box center [382, 122] width 556 height 16
paste input "9868140"
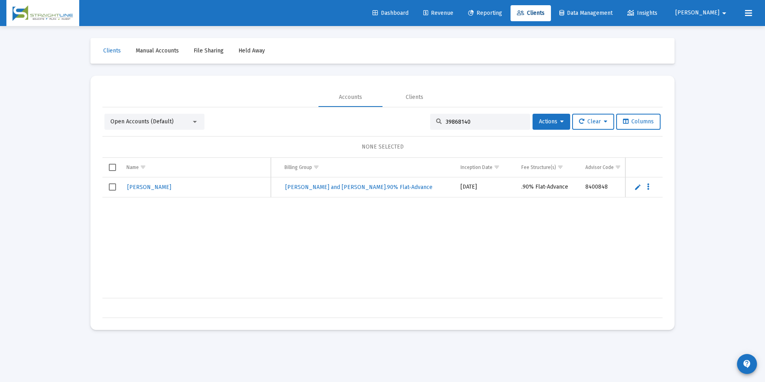
click at [491, 117] on div "39868140" at bounding box center [480, 122] width 100 height 16
drag, startPoint x: 479, startPoint y: 122, endPoint x: 395, endPoint y: 116, distance: 83.5
click at [395, 116] on div "Open Accounts (Default) 39868140 Actions Clear Columns" at bounding box center [382, 122] width 556 height 16
paste input "7390628495378"
drag, startPoint x: 492, startPoint y: 122, endPoint x: 401, endPoint y: 124, distance: 90.9
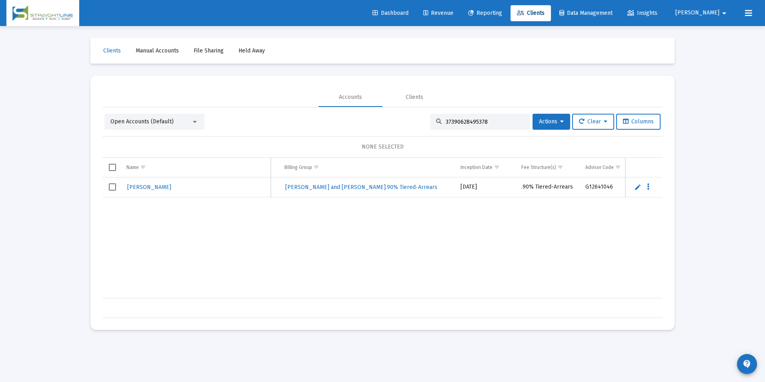
click at [401, 124] on div "Open Accounts (Default) 37390628495378 Actions Clear Columns" at bounding box center [382, 122] width 556 height 16
paste input "02908F0__GR1001405552"
drag, startPoint x: 514, startPoint y: 122, endPoint x: 402, endPoint y: 114, distance: 112.4
click at [402, 114] on div "Open Accounts (Default) 302908F0__GR1001405552 Actions Clear Columns" at bounding box center [382, 122] width 556 height 16
paste input "[PERSON_NAME]"
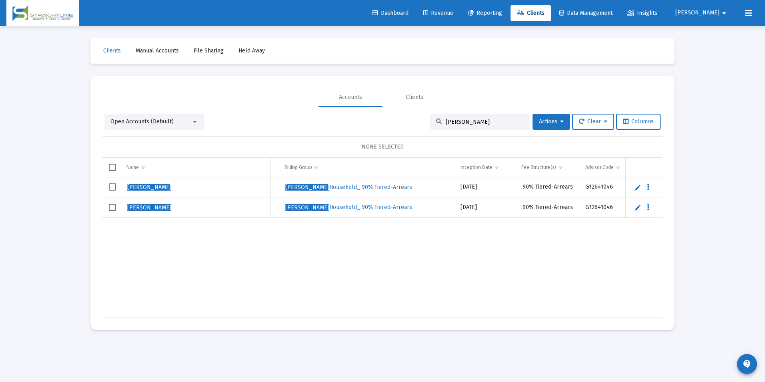
drag, startPoint x: 483, startPoint y: 120, endPoint x: 413, endPoint y: 124, distance: 69.7
click at [413, 124] on div "Open Accounts (Default) [PERSON_NAME] Actions Clear Columns" at bounding box center [382, 122] width 556 height 16
paste input "70012952"
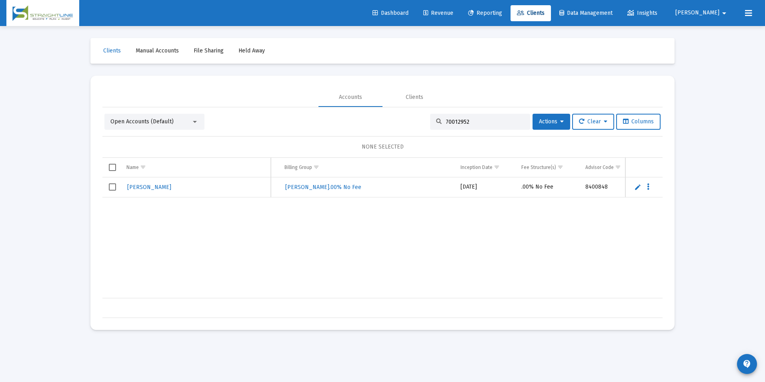
click at [477, 117] on div "70012952" at bounding box center [480, 122] width 100 height 16
drag, startPoint x: 475, startPoint y: 125, endPoint x: 403, endPoint y: 110, distance: 72.8
click at [403, 110] on div "Open Accounts (Default) 70012952 Actions Clear Columns NONE SELECTED Name Name …" at bounding box center [382, 212] width 560 height 211
drag, startPoint x: 482, startPoint y: 122, endPoint x: 435, endPoint y: 122, distance: 46.4
click at [435, 122] on div "70012952" at bounding box center [480, 122] width 100 height 16
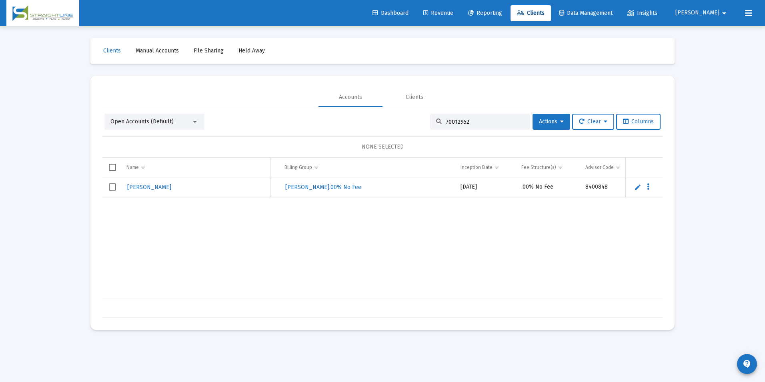
paste input "8101192"
drag, startPoint x: 493, startPoint y: 122, endPoint x: 389, endPoint y: 120, distance: 103.7
click at [389, 120] on div "Open Accounts (Default) 81011922 Actions Clear Columns" at bounding box center [382, 122] width 556 height 16
paste input "38696794395380"
drag, startPoint x: 496, startPoint y: 125, endPoint x: 474, endPoint y: 116, distance: 23.9
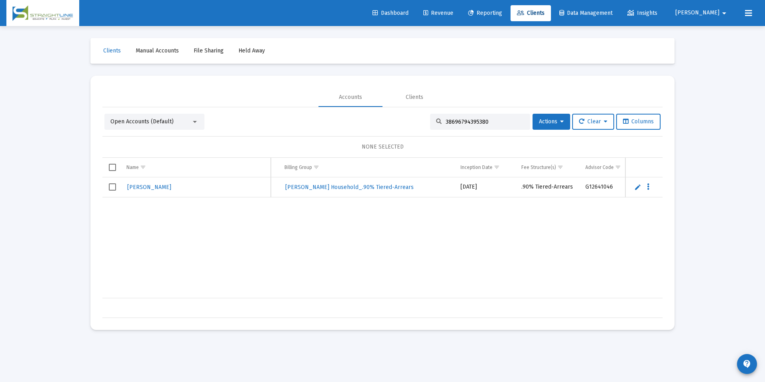
click at [474, 116] on div "38696794395380" at bounding box center [480, 122] width 100 height 16
click at [489, 126] on div "38696794395380" at bounding box center [480, 122] width 100 height 16
drag, startPoint x: 495, startPoint y: 124, endPoint x: 428, endPoint y: 118, distance: 66.7
click at [430, 118] on div "38696794395380" at bounding box center [480, 122] width 100 height 16
paste input "C3061276__RA6002102155"
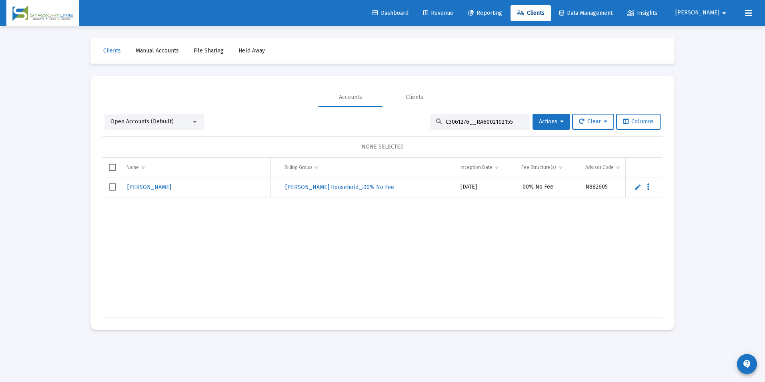
drag, startPoint x: 516, startPoint y: 122, endPoint x: 401, endPoint y: 117, distance: 115.8
click at [401, 117] on div "Open Accounts (Default) C3061276__RA6002102155 Actions Clear Columns" at bounding box center [382, 122] width 556 height 16
paste input "33602604"
drag, startPoint x: 479, startPoint y: 122, endPoint x: 378, endPoint y: 108, distance: 101.8
click at [378, 108] on div "Open Accounts (Default) 33602604 Actions Clear Columns NONE SELECTED Name Name …" at bounding box center [382, 212] width 560 height 211
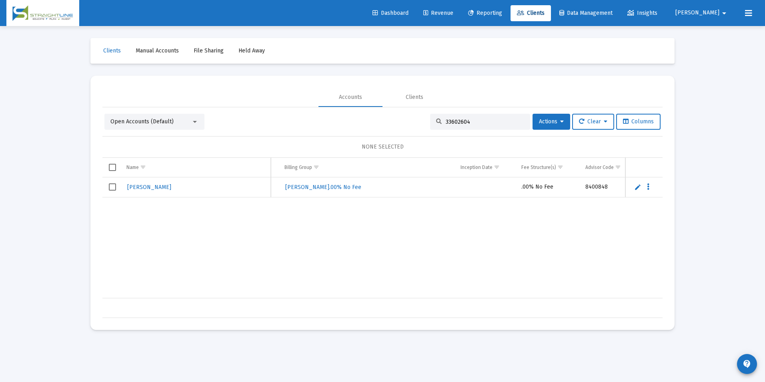
paste input "F036B0B7__RS1001101647"
drag, startPoint x: 509, startPoint y: 121, endPoint x: 399, endPoint y: 142, distance: 111.8
click at [399, 142] on div "Open Accounts (Default) F036B0B7__RS1001101647 Actions Clear Columns NONE SELEC…" at bounding box center [382, 216] width 560 height 204
paste input "58498824"
drag, startPoint x: 477, startPoint y: 119, endPoint x: 377, endPoint y: 150, distance: 104.7
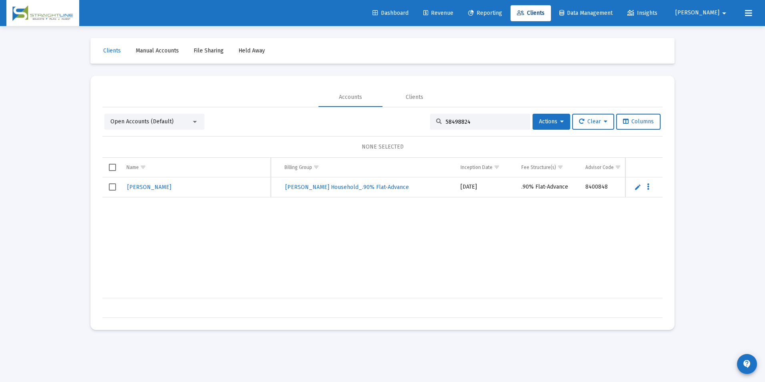
click at [377, 150] on div "Open Accounts (Default) 58498824 Actions Clear Columns NONE SELECTED Name Name …" at bounding box center [382, 216] width 560 height 204
paste input "88248068"
drag, startPoint x: 471, startPoint y: 119, endPoint x: 400, endPoint y: 120, distance: 70.9
click at [400, 120] on div "Open Accounts (Default) 88248068 Actions Clear Columns" at bounding box center [382, 122] width 556 height 16
paste input "B6291062__RA6001100210"
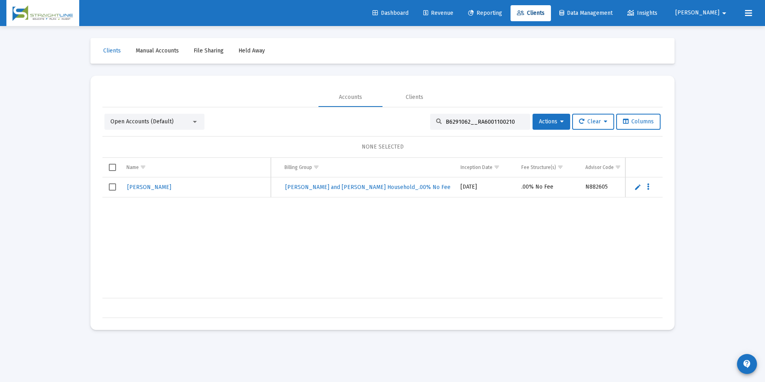
drag, startPoint x: 508, startPoint y: 124, endPoint x: 414, endPoint y: 123, distance: 94.1
click at [414, 123] on div "Open Accounts (Default) B6291062__RA6001100210 Actions Clear Columns" at bounding box center [382, 122] width 556 height 16
paste input "5817107__RA6001102155"
drag, startPoint x: 513, startPoint y: 120, endPoint x: 391, endPoint y: 120, distance: 122.9
click at [391, 120] on div "Open Accounts (Default) B5817107__RA6001102155 Actions Clear Columns" at bounding box center [382, 122] width 556 height 16
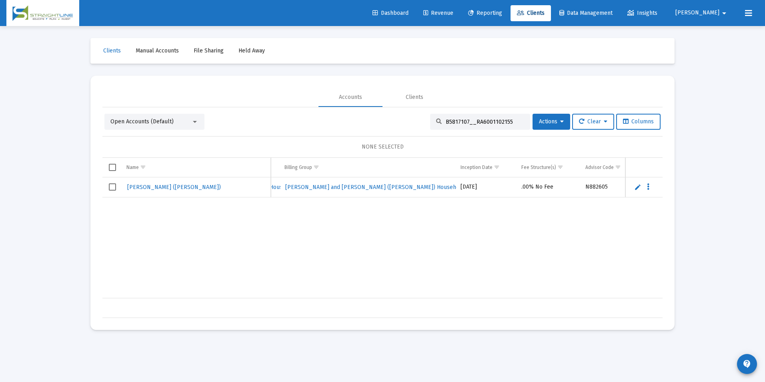
paste input "NA2507J0__IR2001IRA201"
drag, startPoint x: 503, startPoint y: 120, endPoint x: 433, endPoint y: 129, distance: 70.6
click at [433, 129] on div "NA2507J0__IR2001IRA201" at bounding box center [480, 122] width 100 height 16
paste input "66181253"
drag, startPoint x: 499, startPoint y: 120, endPoint x: 412, endPoint y: 123, distance: 86.9
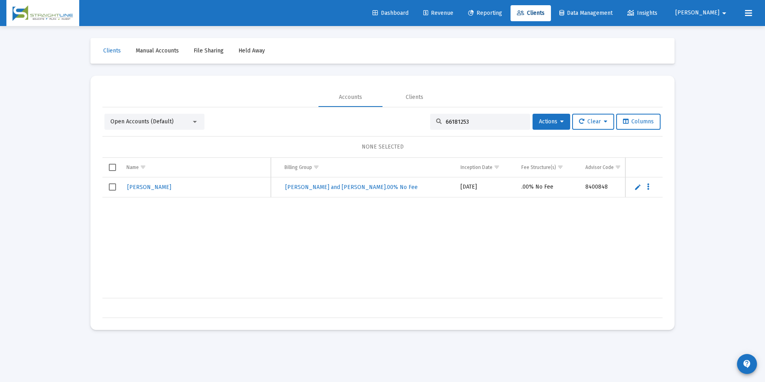
click at [412, 123] on div "Open Accounts (Default) 66181253 Actions Clear Columns" at bounding box center [382, 122] width 556 height 16
click at [471, 120] on input "66181253" at bounding box center [485, 121] width 78 height 7
drag, startPoint x: 471, startPoint y: 120, endPoint x: 446, endPoint y: 120, distance: 25.6
click at [446, 120] on input "66181253" at bounding box center [485, 121] width 78 height 7
paste input "5876734"
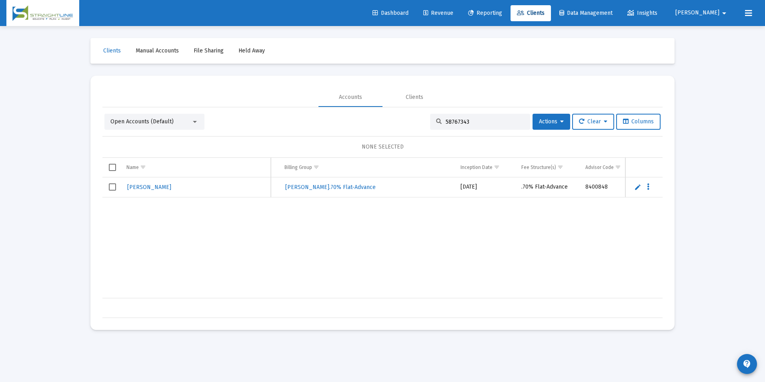
drag, startPoint x: 485, startPoint y: 122, endPoint x: 402, endPoint y: 106, distance: 84.1
click at [402, 106] on mat-tab-group "Accounts Clients Open Accounts (Default) 58767343 Actions Clear Columns NONE SE…" at bounding box center [382, 203] width 560 height 230
paste input "98140586"
drag, startPoint x: 509, startPoint y: 124, endPoint x: 384, endPoint y: 108, distance: 125.9
click at [384, 108] on div "Open Accounts (Default) 98140586 Actions Clear Columns NONE SELECTED Name Name …" at bounding box center [382, 212] width 560 height 211
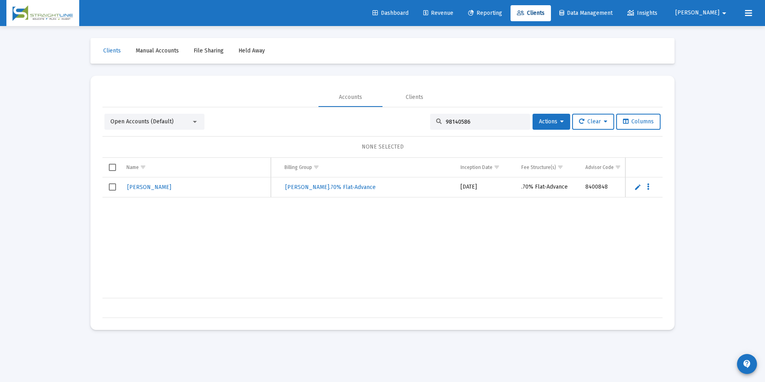
paste input "71111159"
drag, startPoint x: 465, startPoint y: 122, endPoint x: 418, endPoint y: 113, distance: 48.0
click at [418, 113] on div "Open Accounts (Default) 71111159 Actions Clear Columns NONE SELECTED Name Name …" at bounding box center [382, 212] width 560 height 211
paste input "39117077"
drag, startPoint x: 492, startPoint y: 119, endPoint x: 361, endPoint y: 109, distance: 131.3
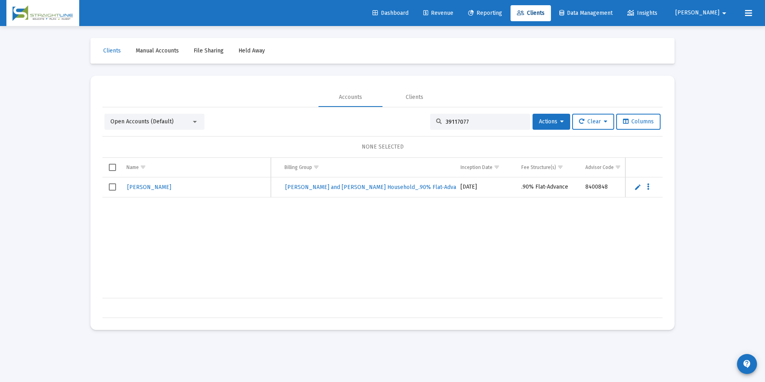
click at [361, 109] on div "Open Accounts (Default) 39117077 Actions Clear Columns NONE SELECTED Name Name …" at bounding box center [382, 212] width 560 height 211
paste input "24264952"
drag, startPoint x: 491, startPoint y: 119, endPoint x: 383, endPoint y: 123, distance: 108.9
click at [383, 123] on div "Open Accounts (Default) 24264952 Actions Clear Columns" at bounding box center [382, 122] width 556 height 16
paste input "78057467"
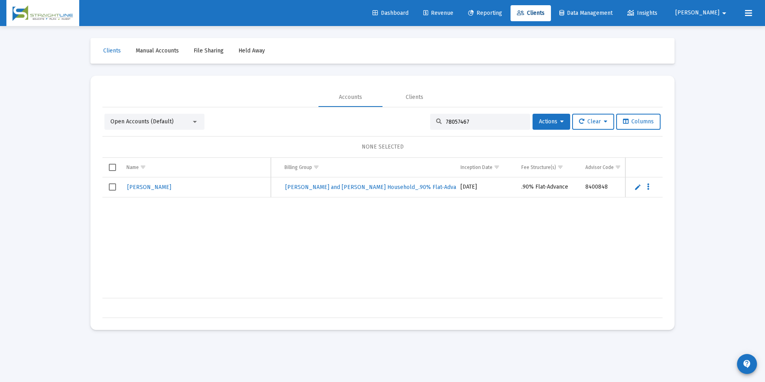
drag, startPoint x: 479, startPoint y: 121, endPoint x: 419, endPoint y: 121, distance: 60.0
click at [419, 121] on div "Open Accounts (Default) 78057467 Actions Clear Columns" at bounding box center [382, 122] width 556 height 16
paste input "31783338"
drag, startPoint x: 469, startPoint y: 122, endPoint x: 355, endPoint y: 110, distance: 114.7
click at [355, 110] on div "Open Accounts (Default) 31783338 Actions Clear Columns NONE SELECTED Name Name …" at bounding box center [382, 212] width 560 height 211
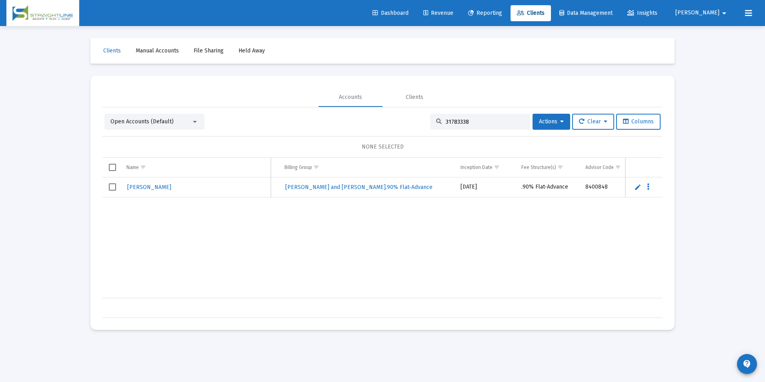
paste input "92548510"
drag, startPoint x: 487, startPoint y: 120, endPoint x: 375, endPoint y: 119, distance: 112.5
click at [375, 119] on div "Open Accounts (Default) 92548510 Actions Clear Columns" at bounding box center [382, 122] width 556 height 16
paste input "L5533785__GS1001102157"
drag, startPoint x: 506, startPoint y: 122, endPoint x: 384, endPoint y: 108, distance: 122.5
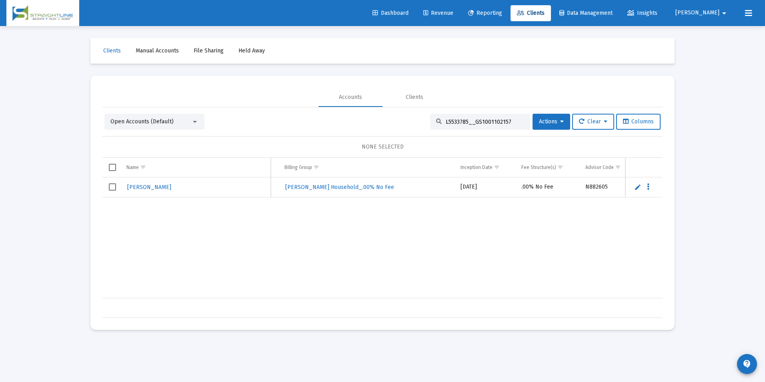
click at [384, 108] on div "Open Accounts (Default) L5533785__GS1001102157 Actions Clear Columns NONE SELEC…" at bounding box center [382, 212] width 560 height 211
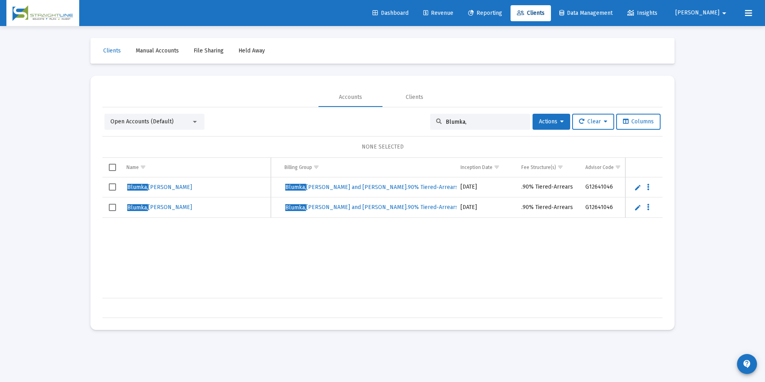
drag, startPoint x: 469, startPoint y: 120, endPoint x: 425, endPoint y: 115, distance: 44.7
click at [425, 115] on div "Open Accounts (Default) Blumka, Actions Clear Columns" at bounding box center [382, 122] width 556 height 16
paste input "97959135"
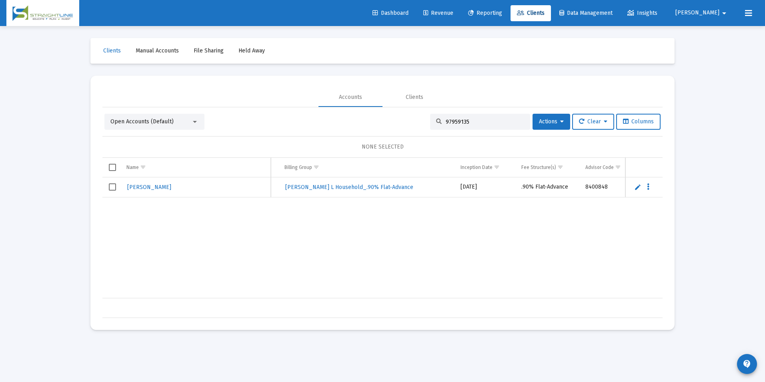
drag, startPoint x: 491, startPoint y: 124, endPoint x: 350, endPoint y: 101, distance: 143.0
click at [350, 101] on mat-tab-group "Accounts Clients Open Accounts (Default) 97959135 Actions Clear Columns NONE SE…" at bounding box center [382, 203] width 560 height 230
paste input "61259972"
click at [477, 125] on div "61259972" at bounding box center [480, 122] width 100 height 16
drag, startPoint x: 479, startPoint y: 124, endPoint x: 393, endPoint y: 126, distance: 86.1
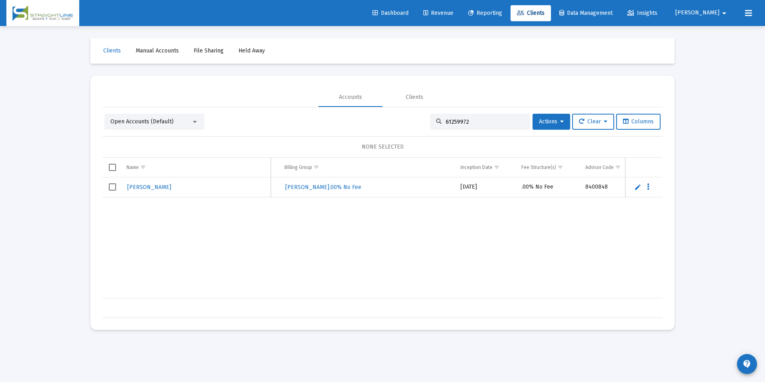
click at [393, 126] on div "Open Accounts (Default) 61259972 Actions Clear Columns" at bounding box center [382, 122] width 556 height 16
paste input "F036B0B7__RS1001101647"
drag, startPoint x: 511, startPoint y: 124, endPoint x: 406, endPoint y: 126, distance: 104.9
click at [406, 126] on div "Open Accounts (Default) F036B0B7__RS1001101647 Actions Clear Columns" at bounding box center [382, 122] width 556 height 16
paste input "61697063"
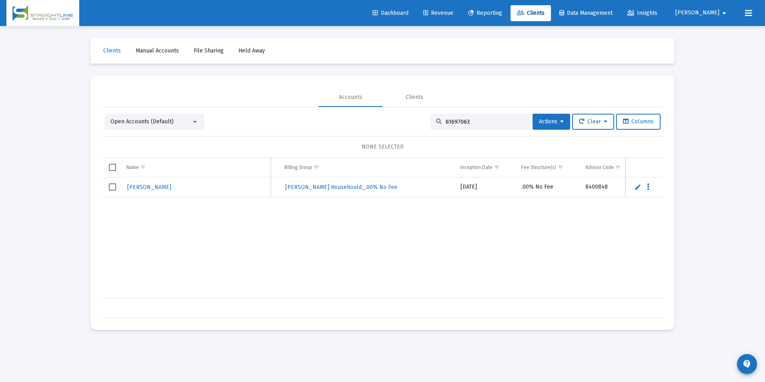
drag, startPoint x: 474, startPoint y: 124, endPoint x: 417, endPoint y: 123, distance: 56.8
click at [417, 123] on div "Open Accounts (Default) 61697063 Actions Clear Columns" at bounding box center [382, 122] width 556 height 16
paste input "D1699844__RA6001103659"
drag, startPoint x: 517, startPoint y: 118, endPoint x: 436, endPoint y: 123, distance: 81.0
click at [436, 123] on div "D1699844__RA6001103659" at bounding box center [480, 122] width 100 height 16
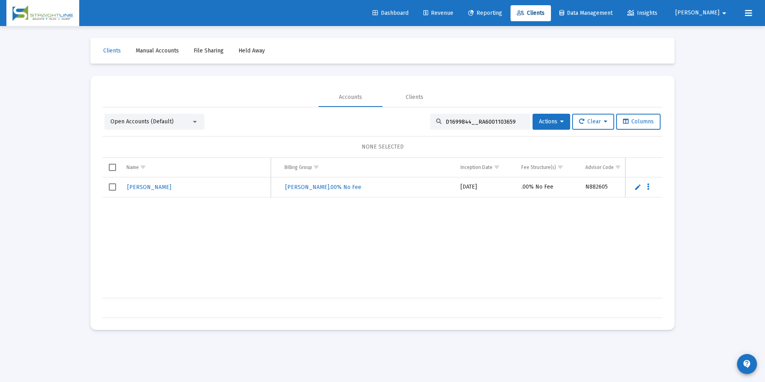
paste input "B2124986__RA6001328256"
drag, startPoint x: 506, startPoint y: 120, endPoint x: 409, endPoint y: 105, distance: 98.0
click at [409, 105] on mat-tab-group "Accounts Clients Open Accounts (Default) B2124986__RA6001328256 Actions Clear C…" at bounding box center [382, 203] width 560 height 230
paste input "67343085"
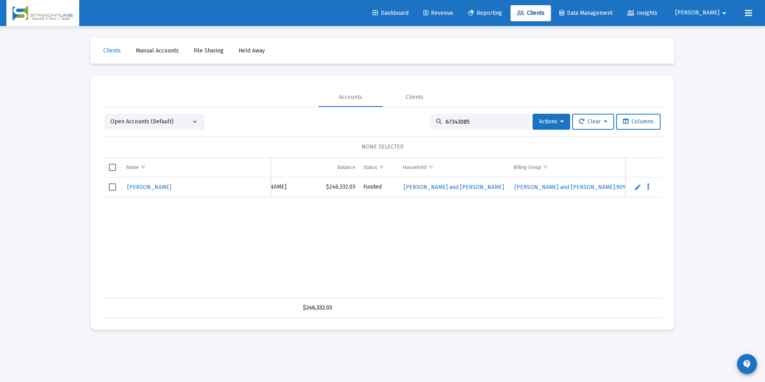
scroll to position [0, 189]
drag, startPoint x: 470, startPoint y: 120, endPoint x: 433, endPoint y: 125, distance: 37.5
click at [433, 125] on div "67343085" at bounding box center [480, 122] width 100 height 16
paste input "7947267"
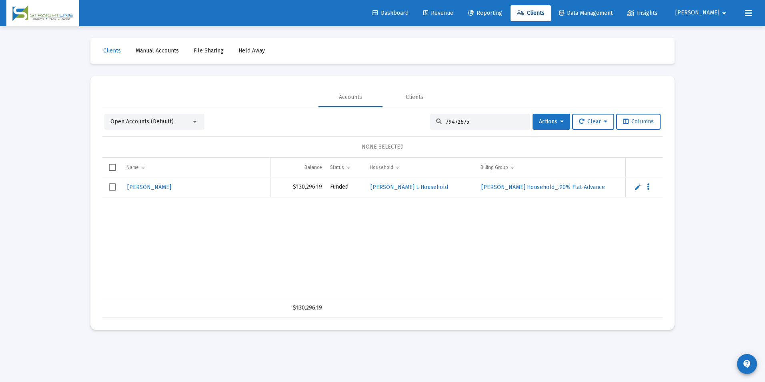
drag, startPoint x: 471, startPoint y: 122, endPoint x: 418, endPoint y: 119, distance: 52.9
click at [418, 119] on div "Open Accounts (Default) 79472675 Actions Clear Columns" at bounding box center [382, 122] width 556 height 16
paste input "1520343"
drag, startPoint x: 467, startPoint y: 122, endPoint x: 406, endPoint y: 110, distance: 61.7
click at [406, 110] on div "Open Accounts (Default) 71520343 Actions Clear Columns NONE SELECTED Name Name …" at bounding box center [382, 212] width 560 height 211
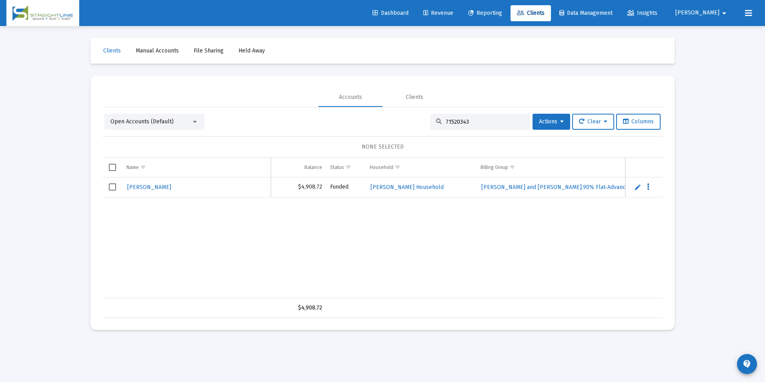
paste input "28056476"
drag, startPoint x: 478, startPoint y: 125, endPoint x: 471, endPoint y: 125, distance: 7.2
click at [471, 125] on div "28056476" at bounding box center [480, 122] width 100 height 16
drag, startPoint x: 477, startPoint y: 119, endPoint x: 387, endPoint y: 114, distance: 89.8
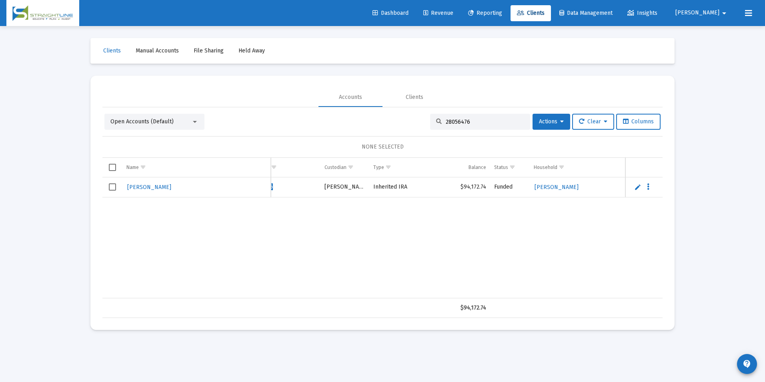
click at [387, 114] on div "Open Accounts (Default) 28056476 Actions Clear Columns" at bounding box center [382, 122] width 556 height 16
paste input "F022T2A1__RS1001405552"
type input "F022T2A1__RS1001405552"
